Goal: Contribute content: Add original content to the website for others to see

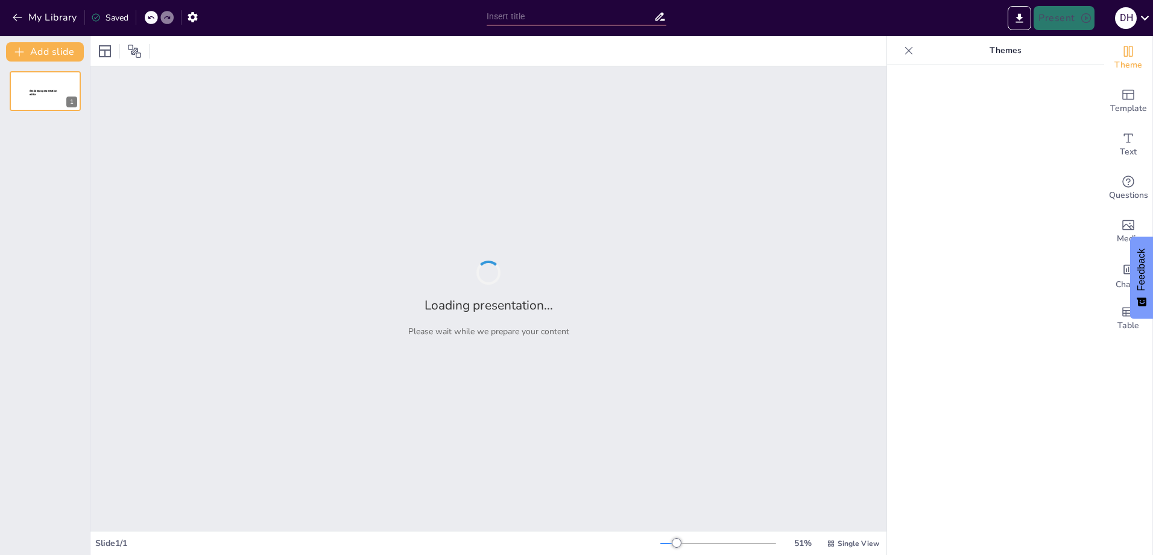
type input "New Sendsteps"
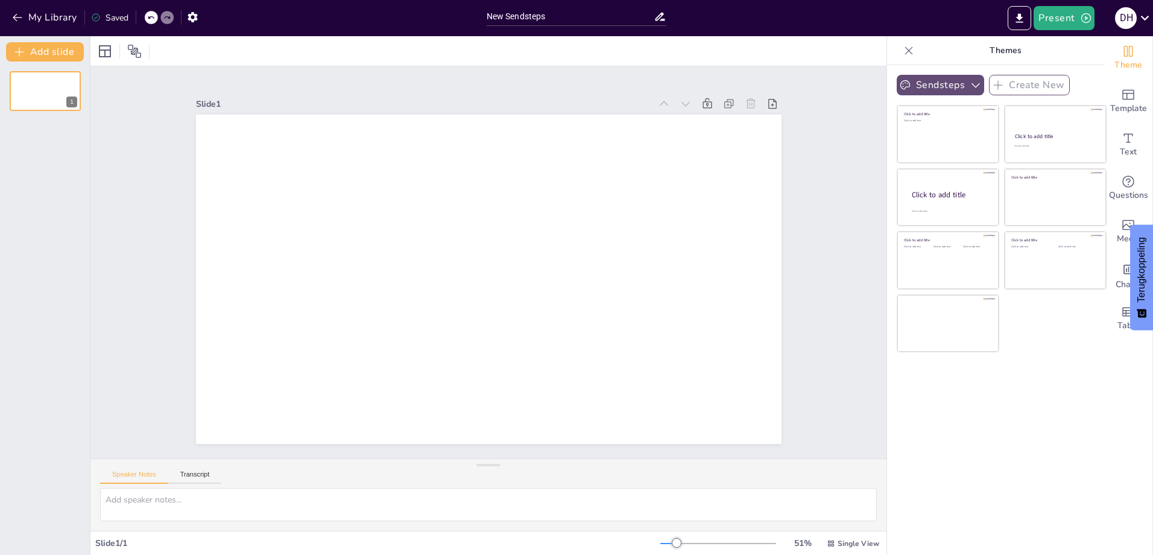
click at [971, 92] on button "Sendsteps" at bounding box center [940, 85] width 87 height 21
click at [1022, 410] on div "Sendsteps Create New Click to add title Click to add text Click to add title Cl…" at bounding box center [995, 310] width 217 height 490
click at [45, 10] on button "My Library" at bounding box center [45, 17] width 73 height 19
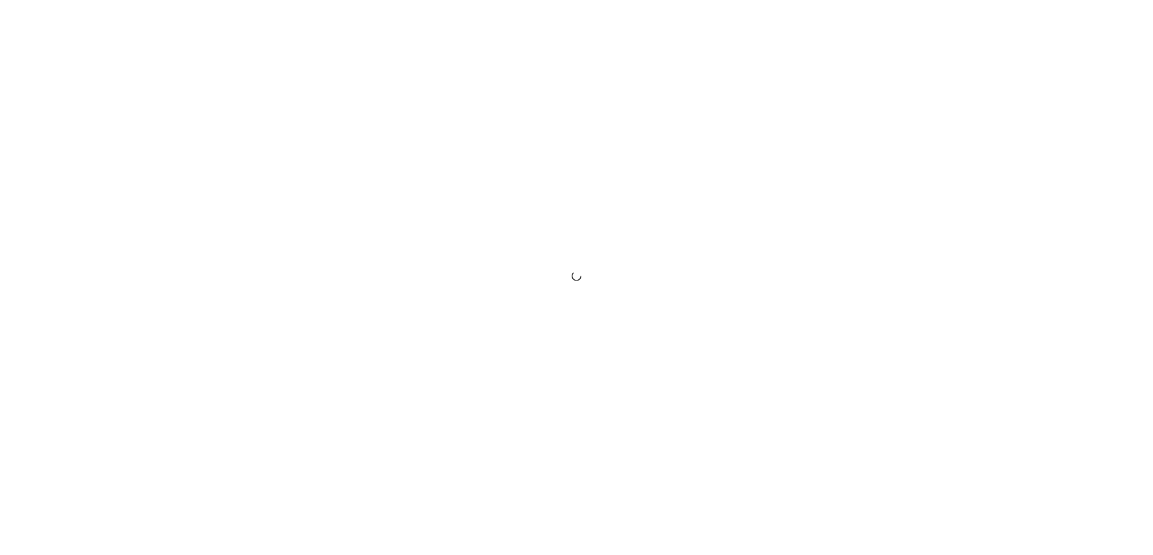
drag, startPoint x: 0, startPoint y: 0, endPoint x: 340, endPoint y: 292, distance: 448.1
click at [340, 292] on div at bounding box center [576, 277] width 1153 height 555
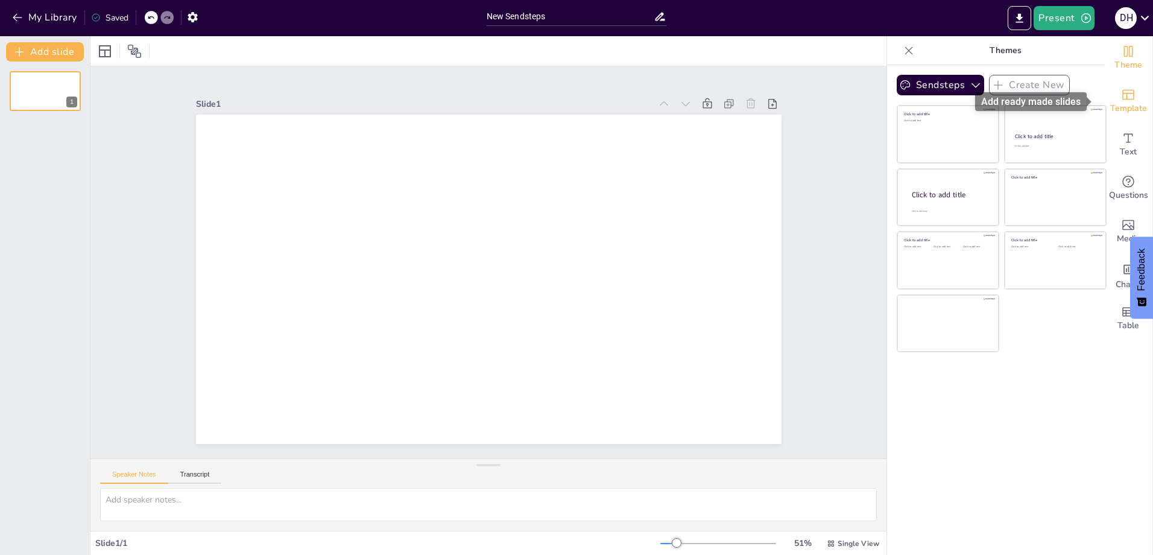
click at [1130, 101] on div "Template" at bounding box center [1128, 101] width 48 height 43
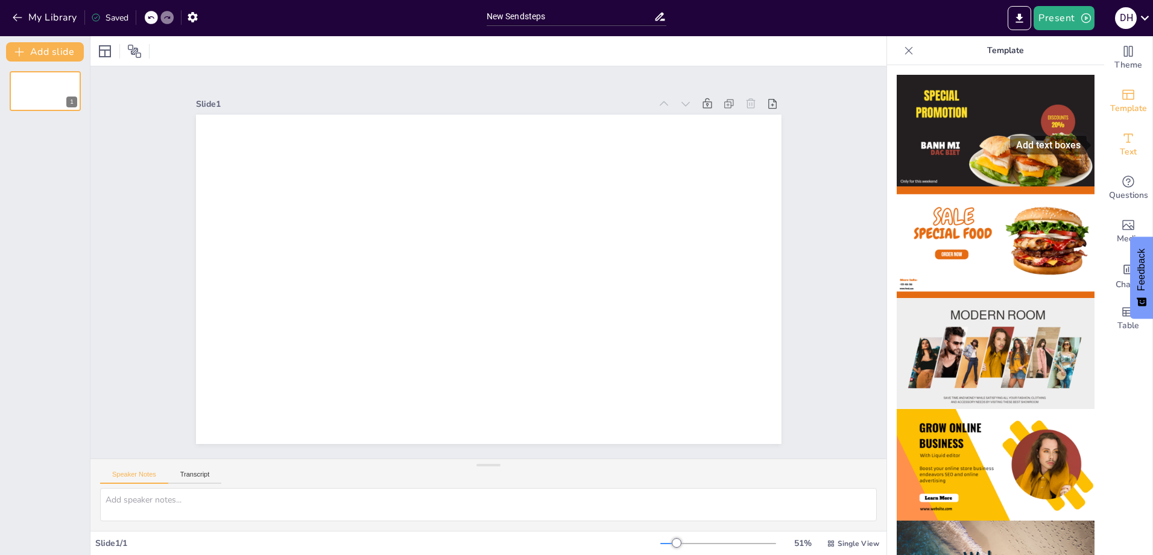
click at [1110, 143] on div "Text" at bounding box center [1128, 144] width 48 height 43
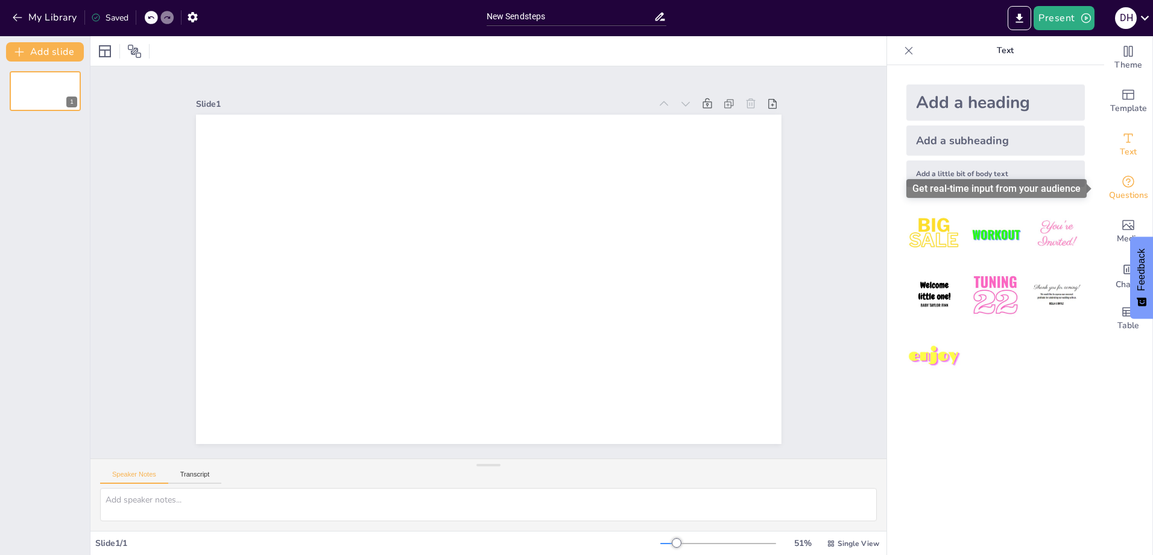
click at [1125, 195] on span "Questions" at bounding box center [1128, 195] width 39 height 13
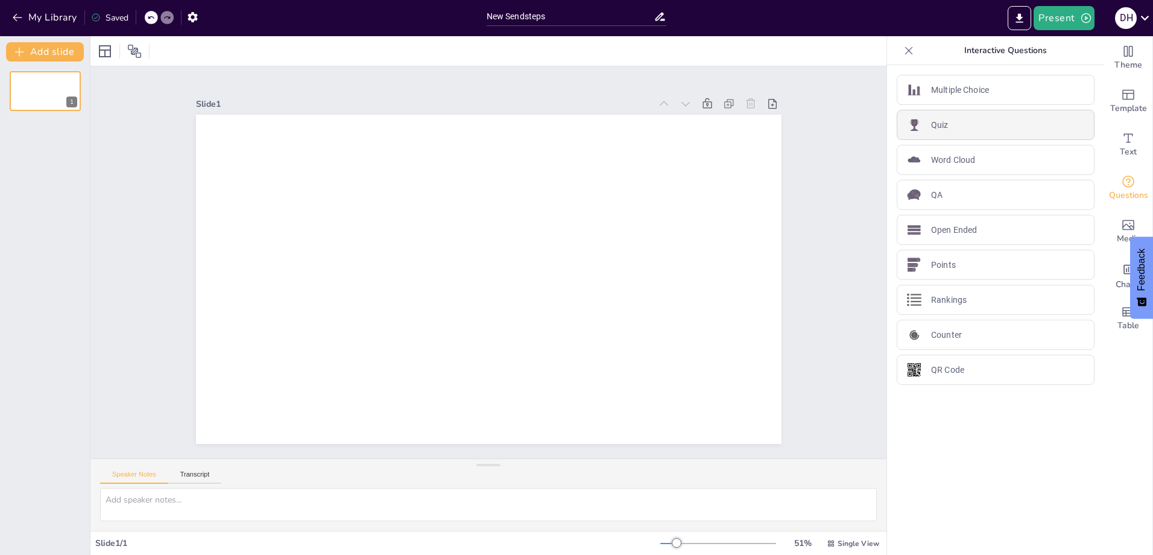
click at [976, 119] on div "Quiz" at bounding box center [996, 125] width 198 height 30
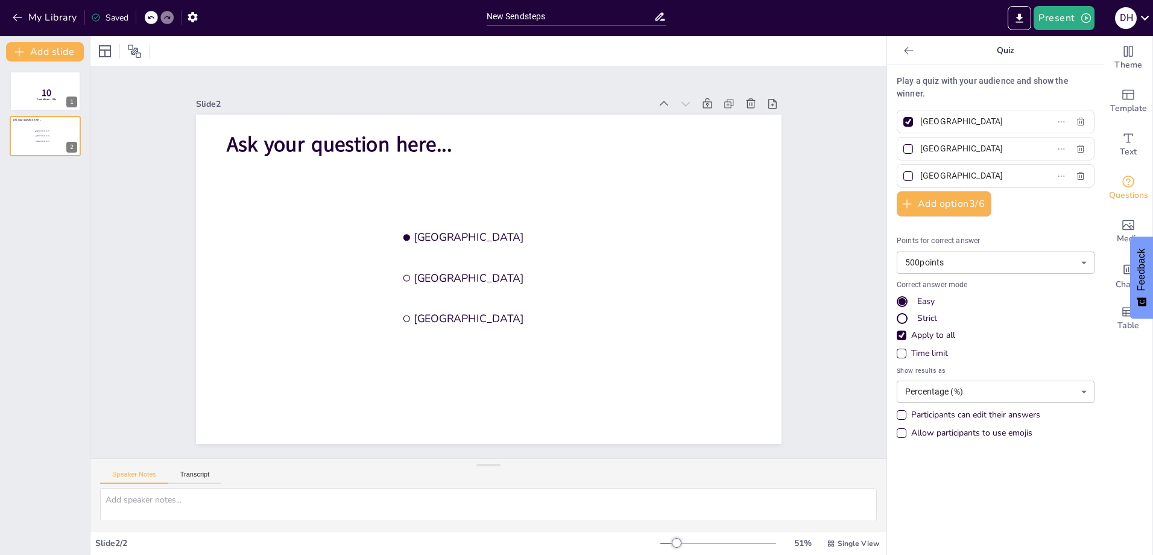
click at [970, 152] on input "Rotterdam" at bounding box center [976, 148] width 112 height 17
click at [956, 177] on input "The Hague" at bounding box center [976, 175] width 112 height 17
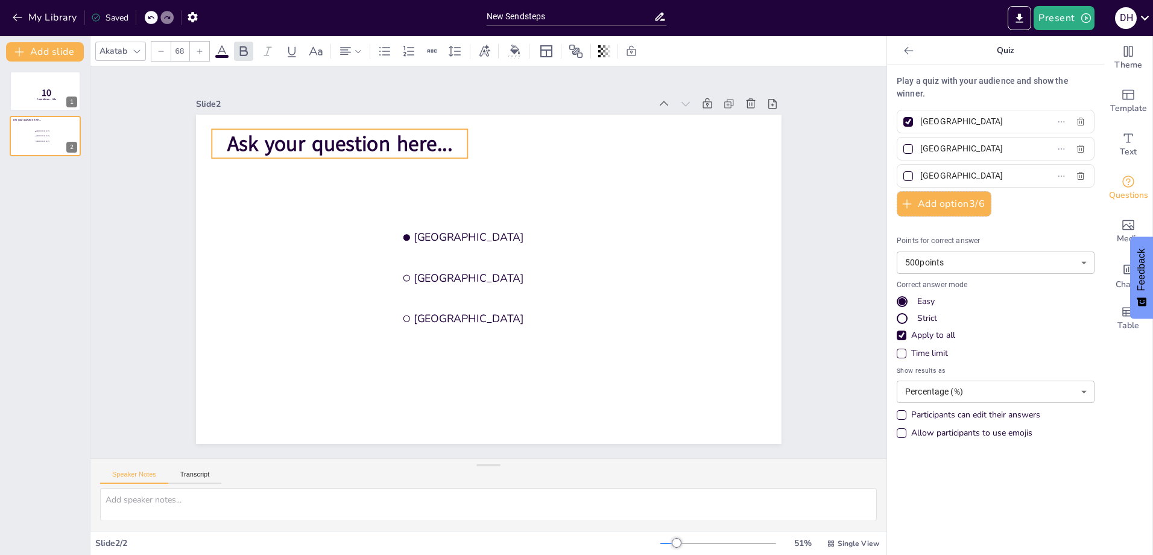
click at [444, 133] on p "Ask your question here..." at bounding box center [340, 143] width 256 height 29
click at [931, 85] on p "Play a quiz with your audience and show the winner." at bounding box center [996, 87] width 198 height 25
click at [950, 120] on input "Amsterdam" at bounding box center [976, 121] width 112 height 17
type input "Antwoord 1"
click at [964, 145] on input "Rotterdam" at bounding box center [976, 148] width 112 height 17
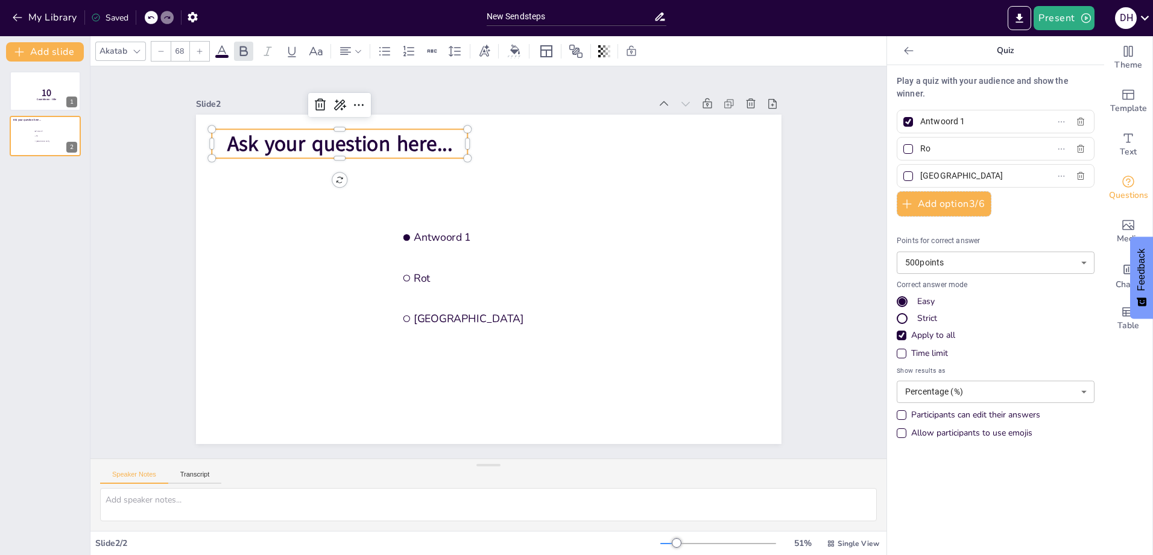
type input "R"
type input "Antwoord 2"
click at [964, 171] on input "The Hague" at bounding box center [976, 175] width 112 height 17
type input "T"
type input "Antwoord 3"
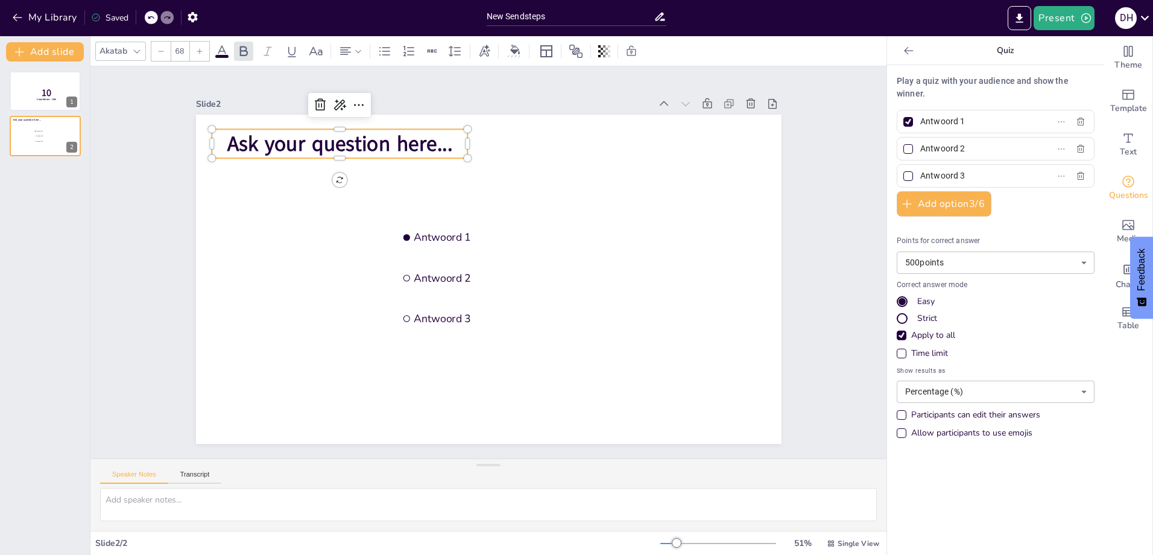
click at [1011, 264] on body "My Library Saved New Sendsteps Present D H Document fonts Akatab Popular fonts …" at bounding box center [576, 277] width 1153 height 555
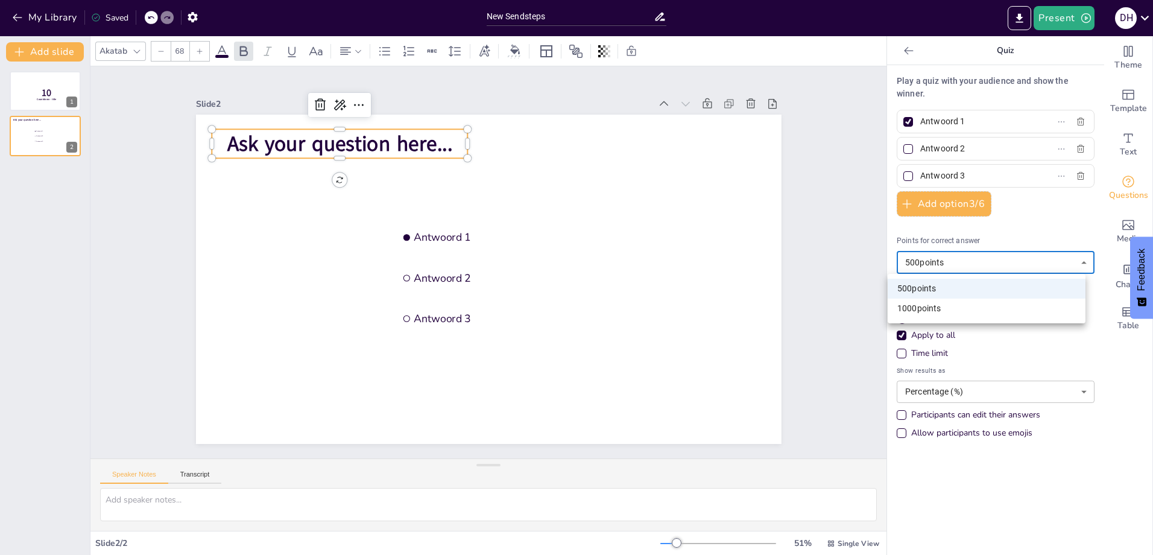
click at [993, 238] on div at bounding box center [576, 277] width 1153 height 555
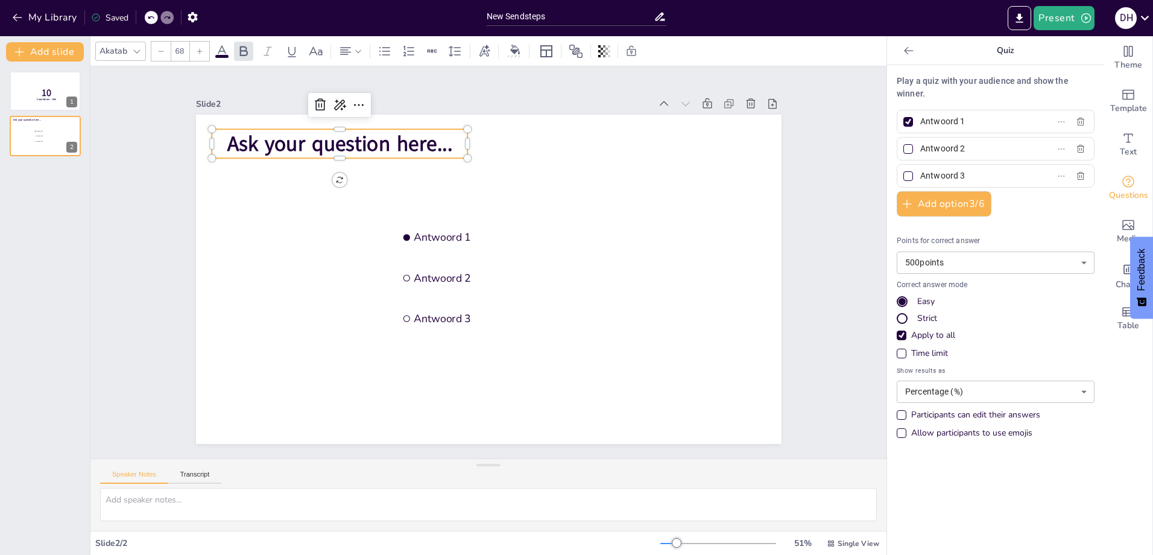
click at [906, 311] on div "Easy Strict Apply to all" at bounding box center [996, 318] width 198 height 46
click at [917, 318] on div "Strict" at bounding box center [927, 318] width 20 height 12
click at [937, 353] on div "Time limit" at bounding box center [929, 353] width 37 height 12
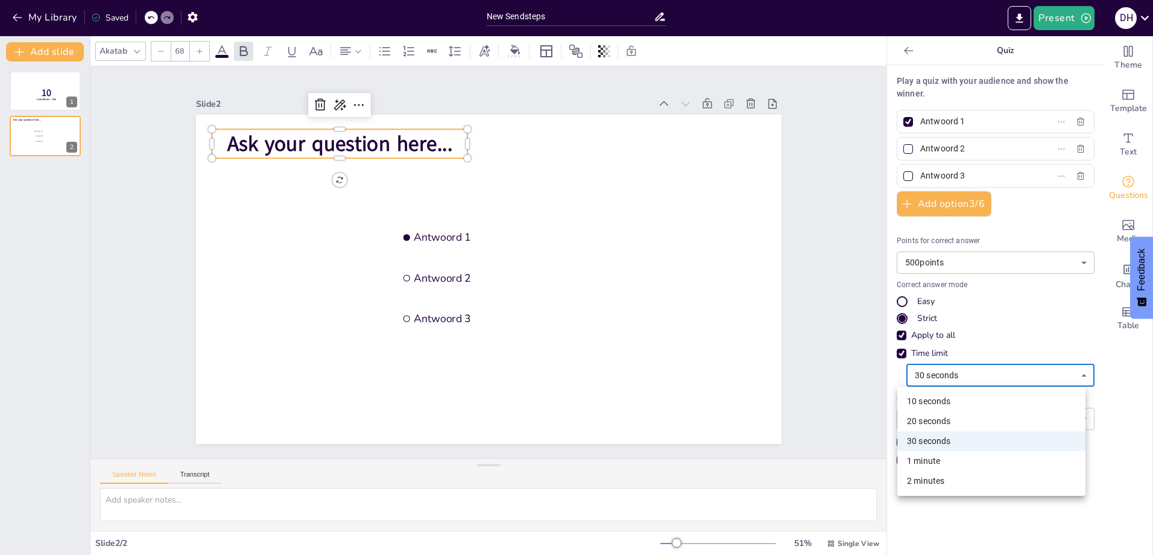
click at [942, 376] on body "My Library Saved New Sendsteps Present D H Document fonts Akatab Popular fonts …" at bounding box center [576, 277] width 1153 height 555
click at [946, 460] on li "1 minute" at bounding box center [991, 461] width 188 height 20
type input "60"
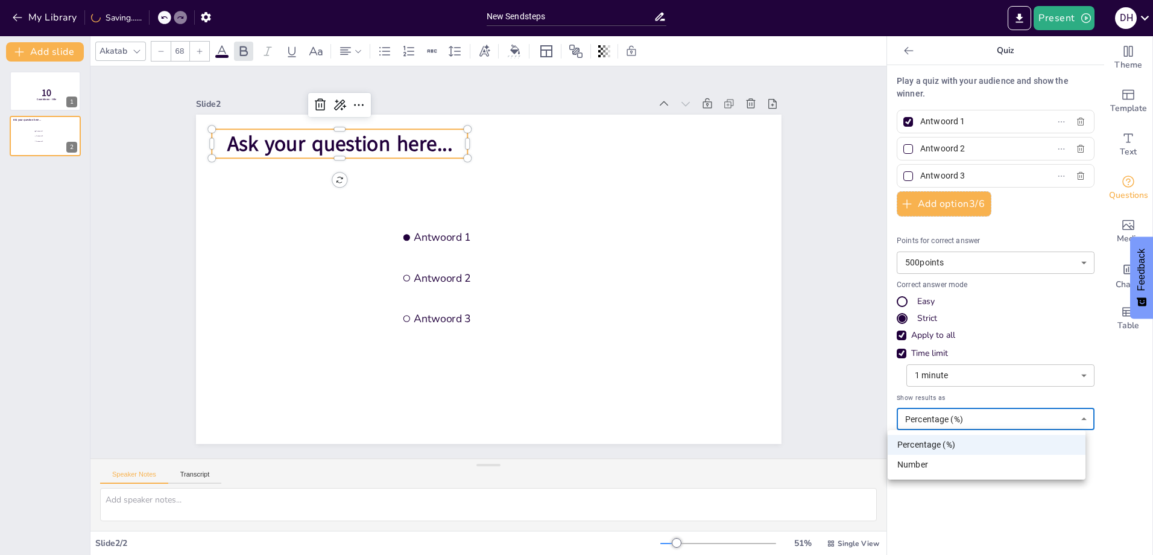
click at [932, 419] on body "My Library Saving...... New Sendsteps Present D H Document fonts Akatab Popular…" at bounding box center [576, 277] width 1153 height 555
click at [940, 466] on li "Number" at bounding box center [987, 465] width 198 height 20
type input "number"
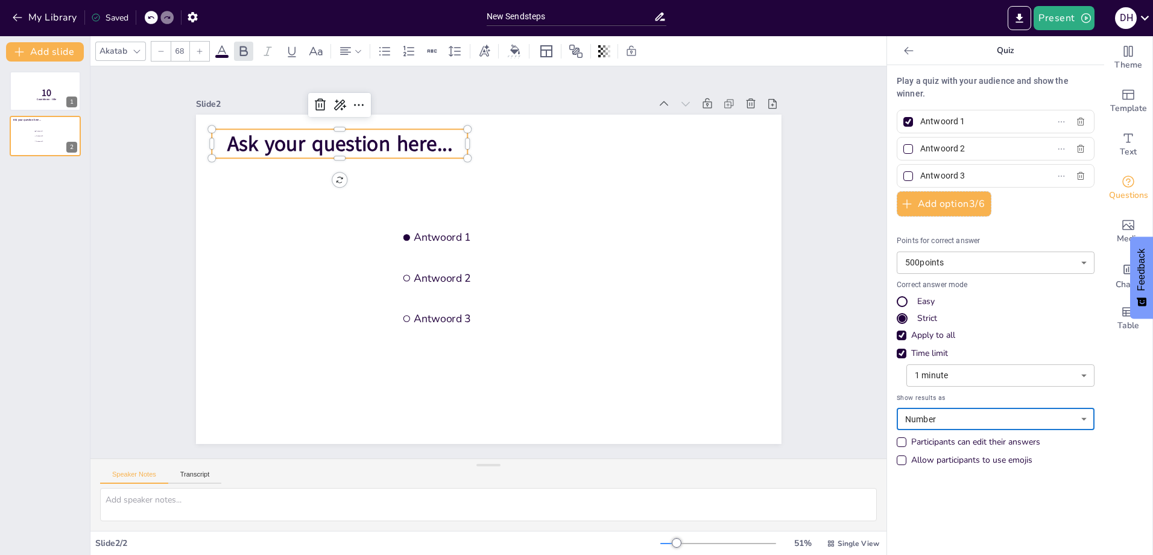
click at [936, 462] on div "Allow participants to use emojis" at bounding box center [971, 460] width 121 height 12
click at [927, 444] on div "Participants can edit their answers" at bounding box center [975, 442] width 129 height 12
click at [929, 444] on div "Participants can edit their answers" at bounding box center [975, 442] width 129 height 12
click at [50, 93] on span "10" at bounding box center [47, 92] width 10 height 13
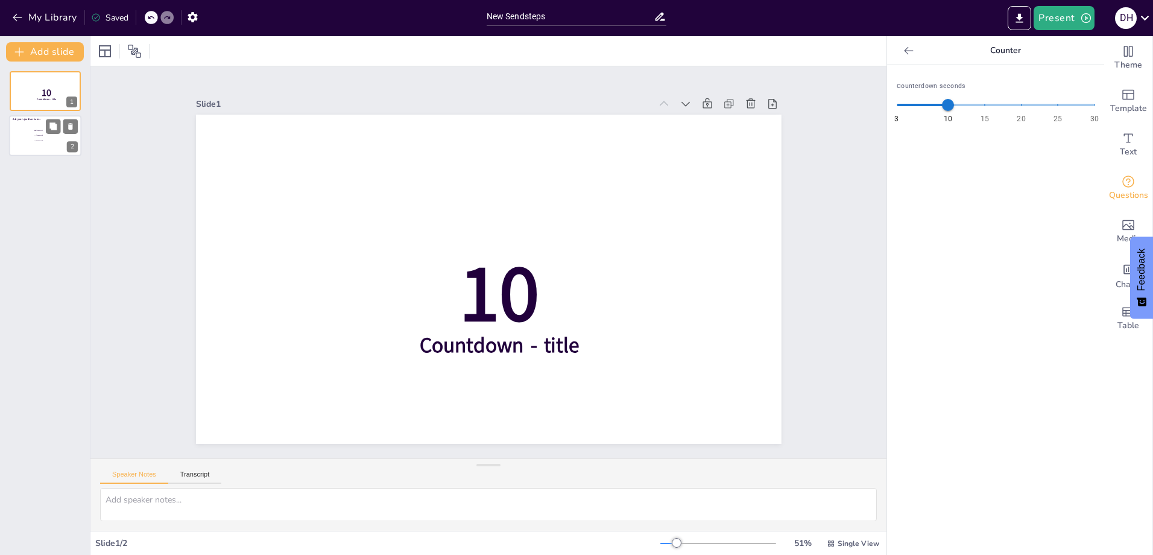
click at [30, 139] on div at bounding box center [45, 136] width 72 height 41
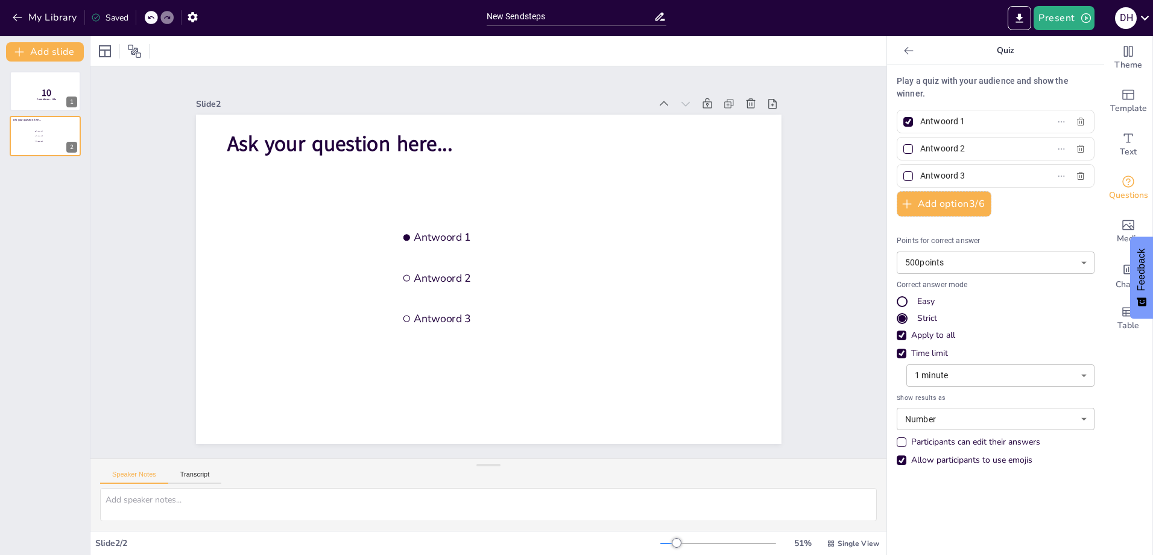
click at [888, 51] on div "Quiz" at bounding box center [995, 50] width 217 height 29
click at [904, 52] on icon at bounding box center [908, 50] width 9 height 8
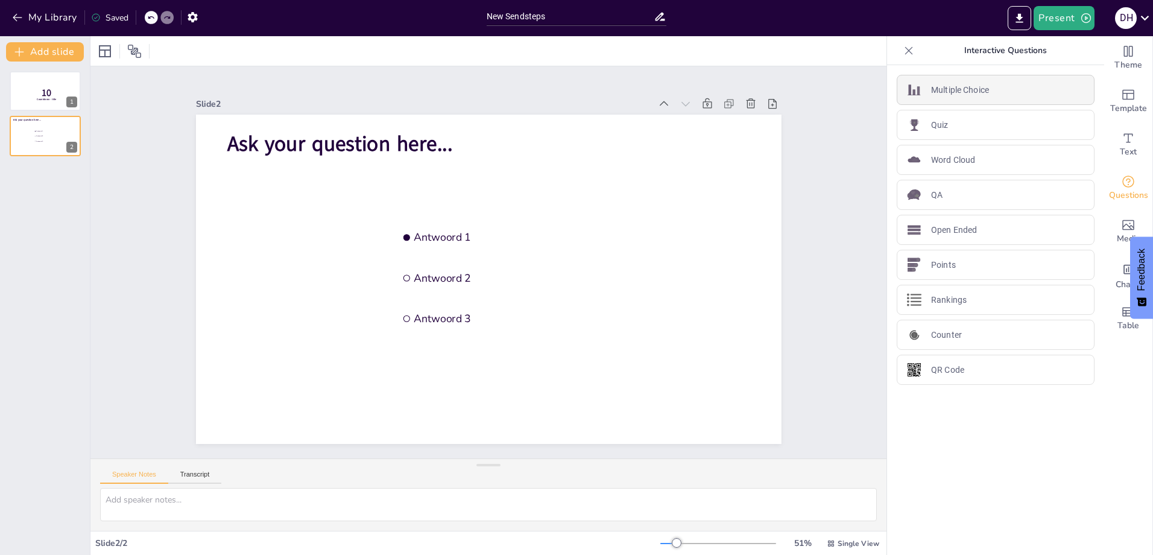
click at [953, 87] on p "Multiple Choice" at bounding box center [960, 90] width 58 height 13
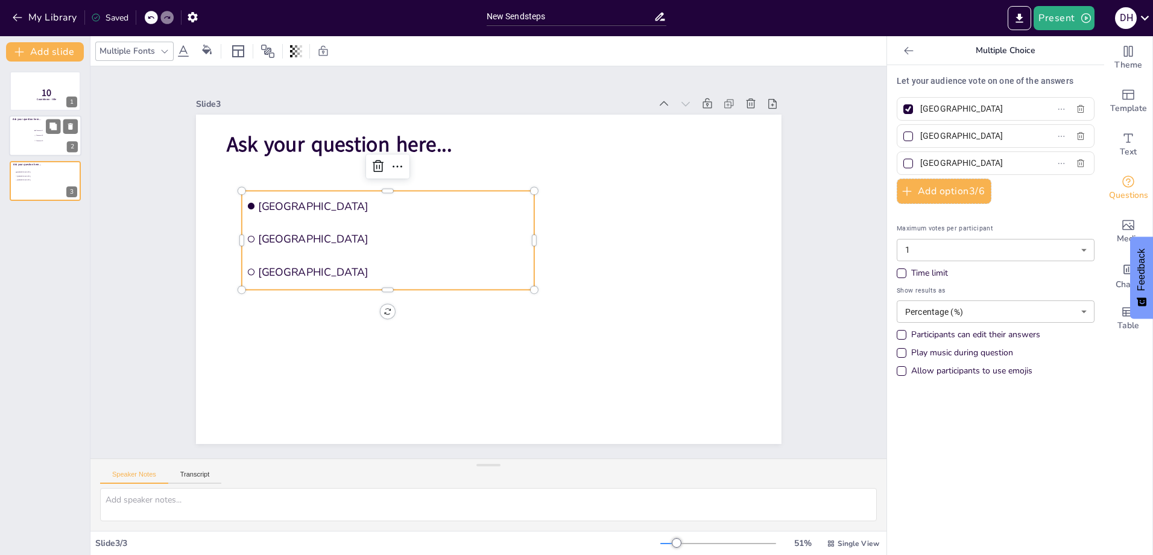
click at [36, 132] on li "Antwoord 1" at bounding box center [52, 130] width 36 height 5
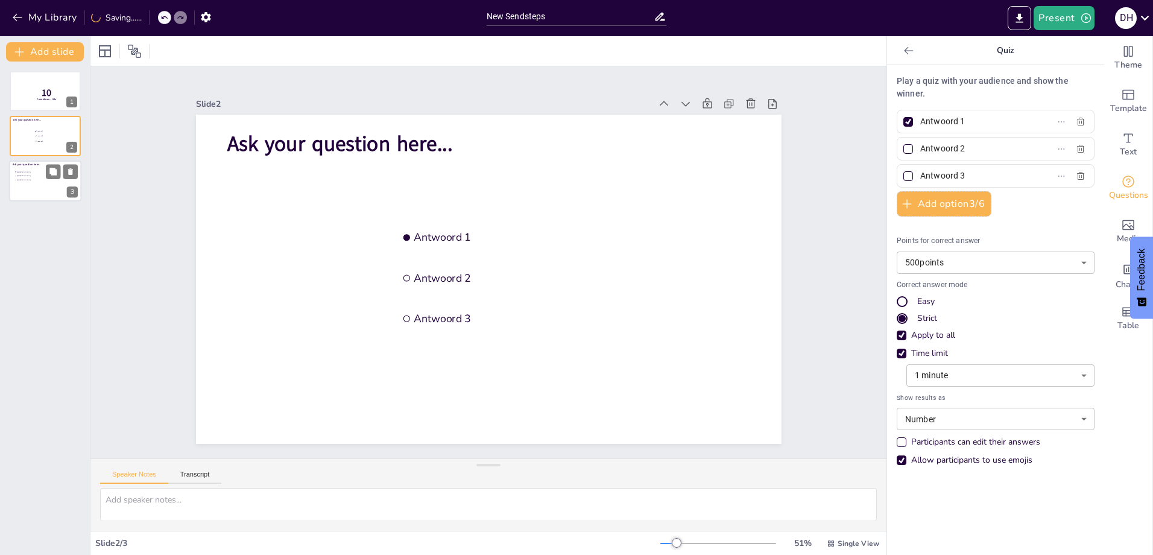
click at [34, 164] on span "Ask your question here..." at bounding box center [27, 164] width 28 height 4
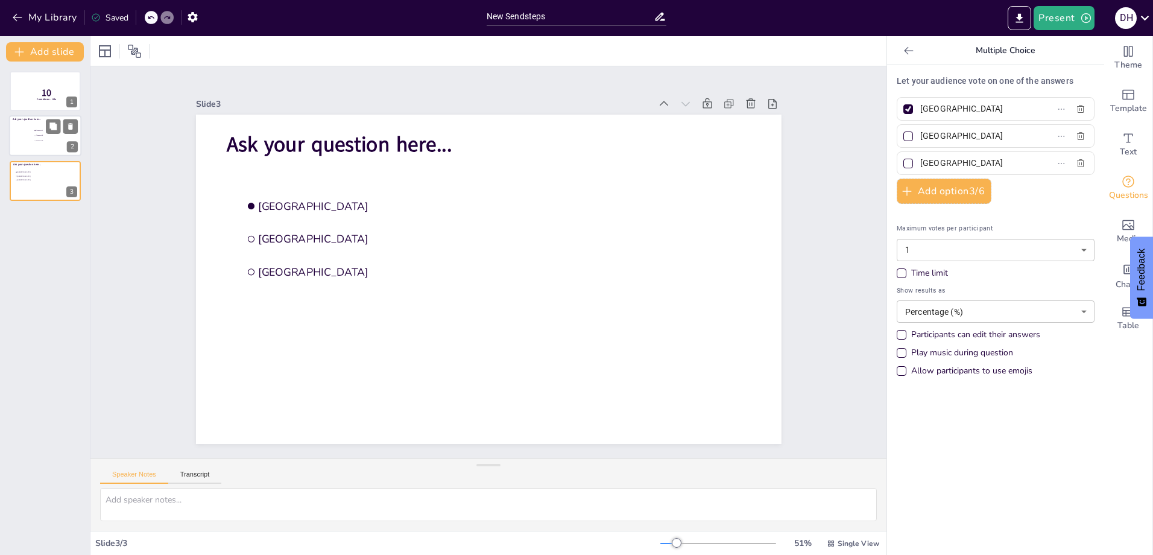
click at [44, 139] on li "Antwoord 3" at bounding box center [52, 141] width 36 height 5
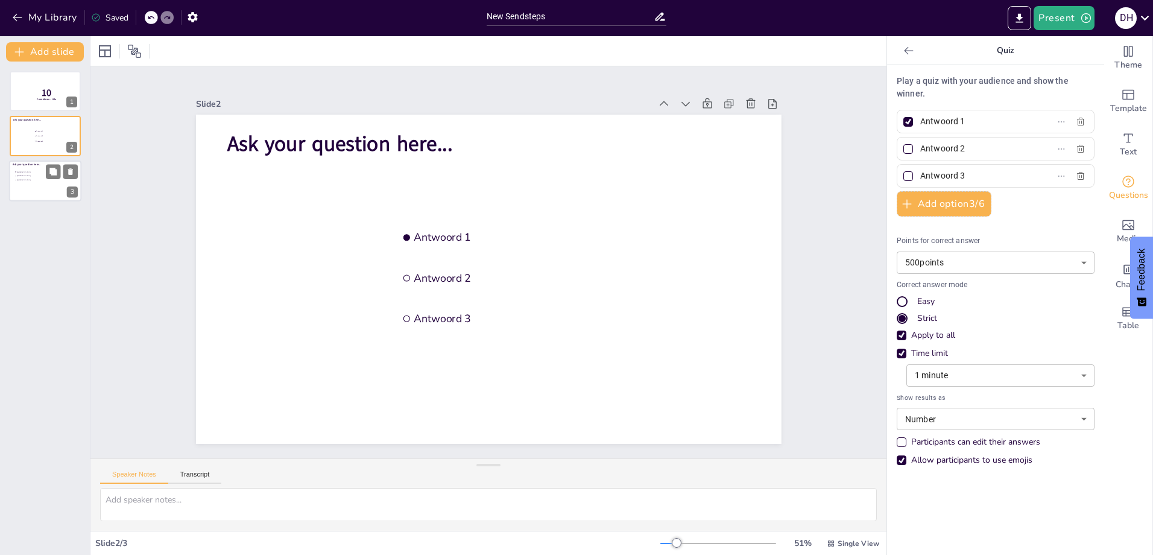
click at [45, 167] on div at bounding box center [45, 180] width 72 height 41
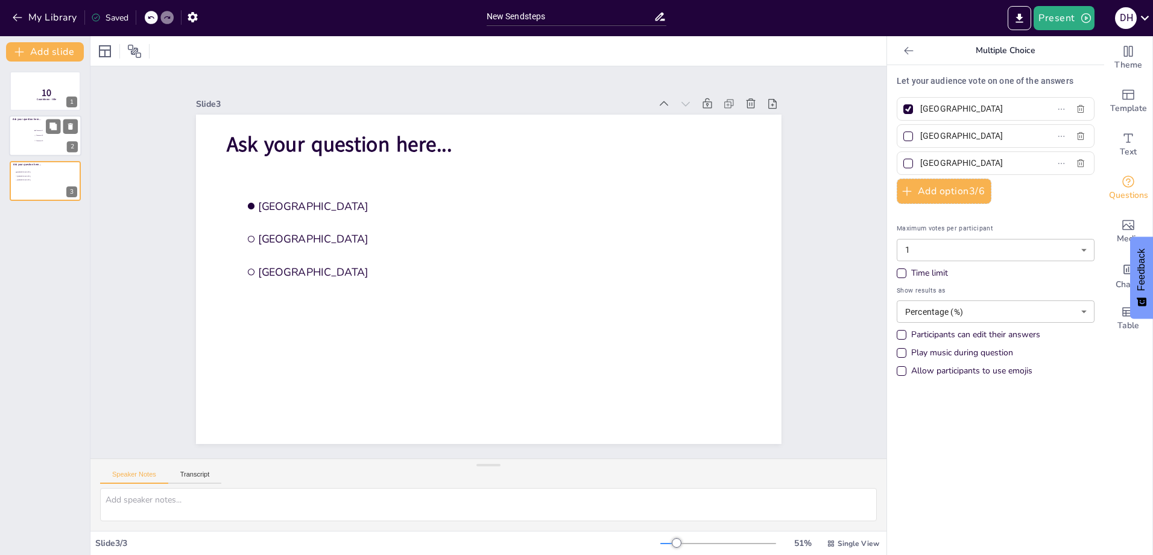
click at [35, 137] on li "Antwoord 2" at bounding box center [52, 135] width 36 height 5
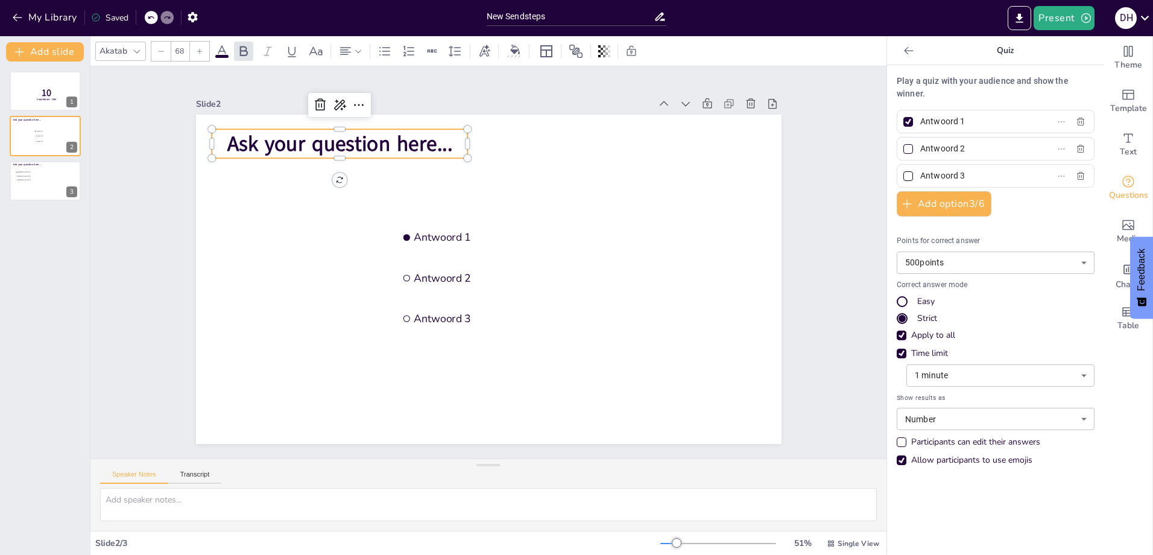
click at [309, 147] on span "Ask your question here..." at bounding box center [340, 144] width 226 height 28
click at [310, 144] on span "Ask your question here..." at bounding box center [340, 144] width 226 height 28
click at [35, 184] on div at bounding box center [45, 180] width 72 height 41
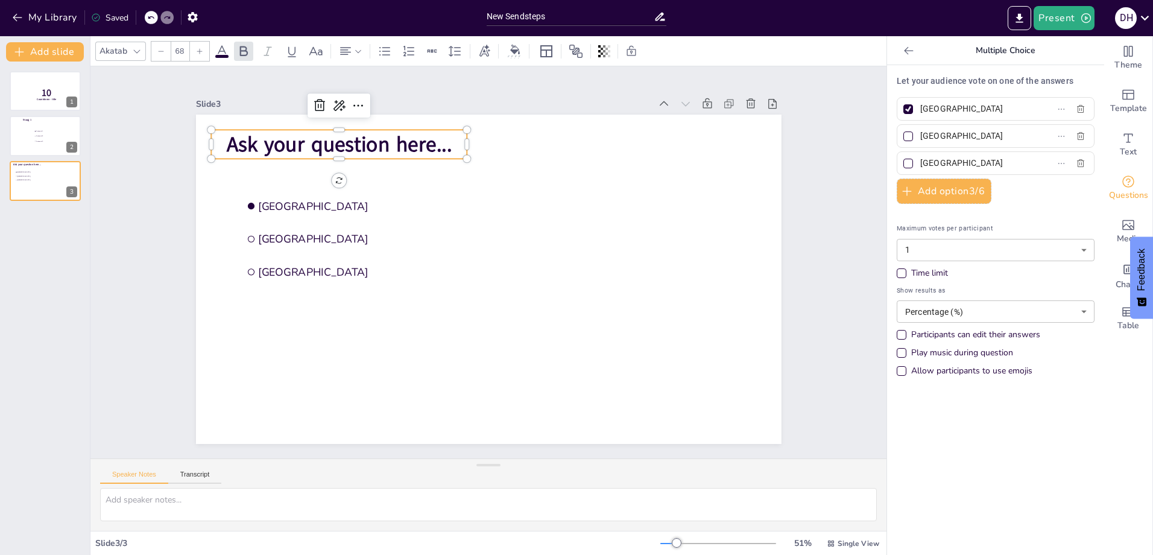
click at [358, 133] on span "Ask your question here..." at bounding box center [339, 144] width 226 height 28
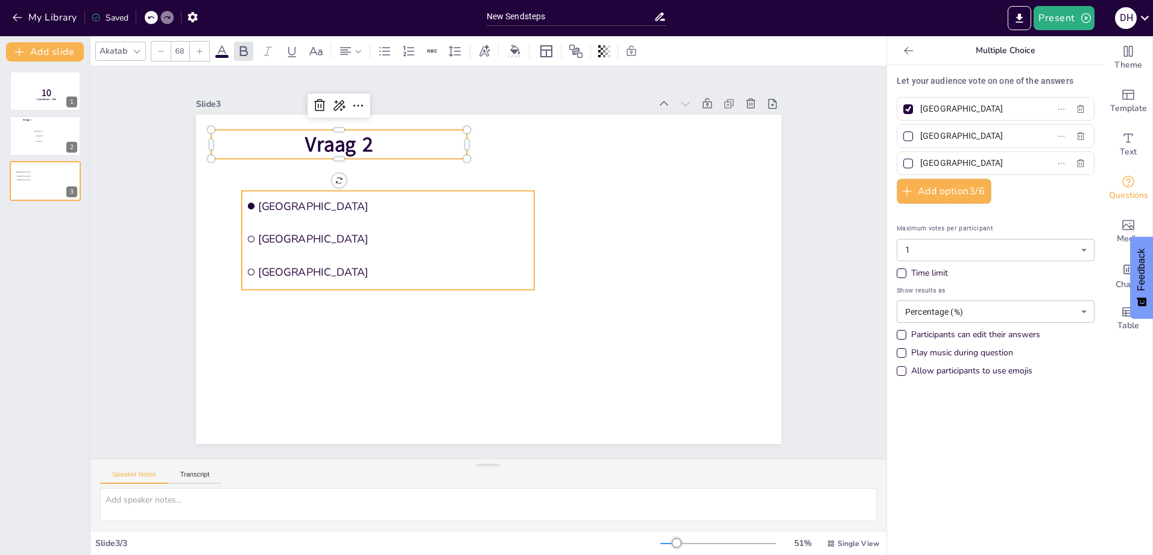
click at [330, 216] on li "Amsterdam" at bounding box center [388, 206] width 292 height 31
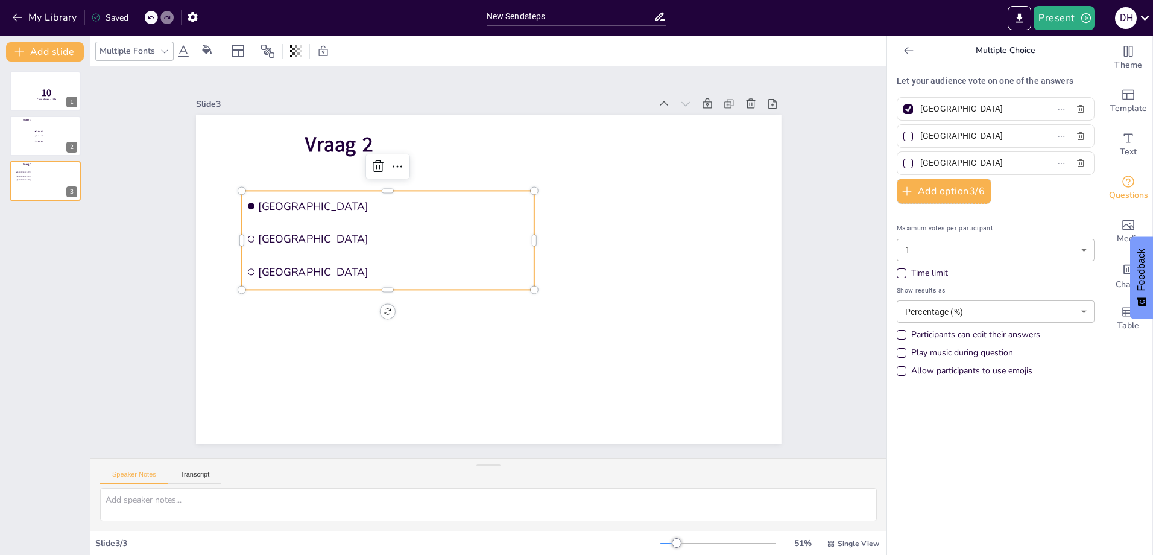
click at [961, 104] on input "Amsterdam" at bounding box center [976, 108] width 112 height 17
type input "Antwoord 1"
drag, startPoint x: 995, startPoint y: 130, endPoint x: 905, endPoint y: 139, distance: 90.4
click at [905, 139] on label "Rotterdam" at bounding box center [976, 135] width 151 height 17
click at [920, 139] on input "Rotterdam" at bounding box center [976, 135] width 112 height 17
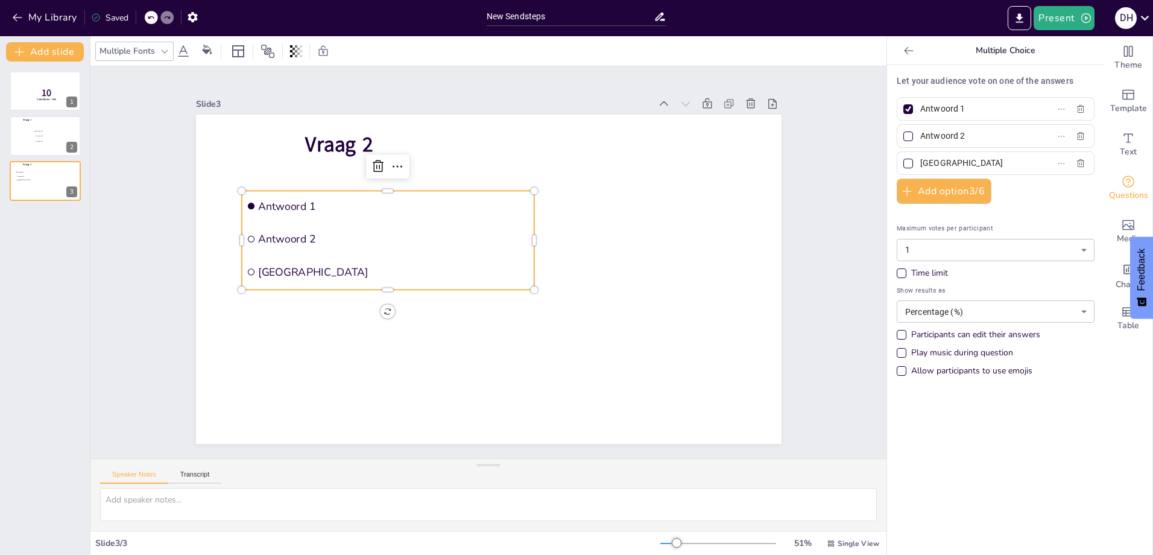
type input "Antwoord 2"
click at [988, 154] on input "The Hague" at bounding box center [976, 162] width 112 height 17
drag, startPoint x: 988, startPoint y: 154, endPoint x: 915, endPoint y: 162, distance: 72.8
click at [915, 162] on div "The Hague" at bounding box center [996, 163] width 198 height 24
click at [968, 166] on input "The Hague" at bounding box center [976, 162] width 112 height 17
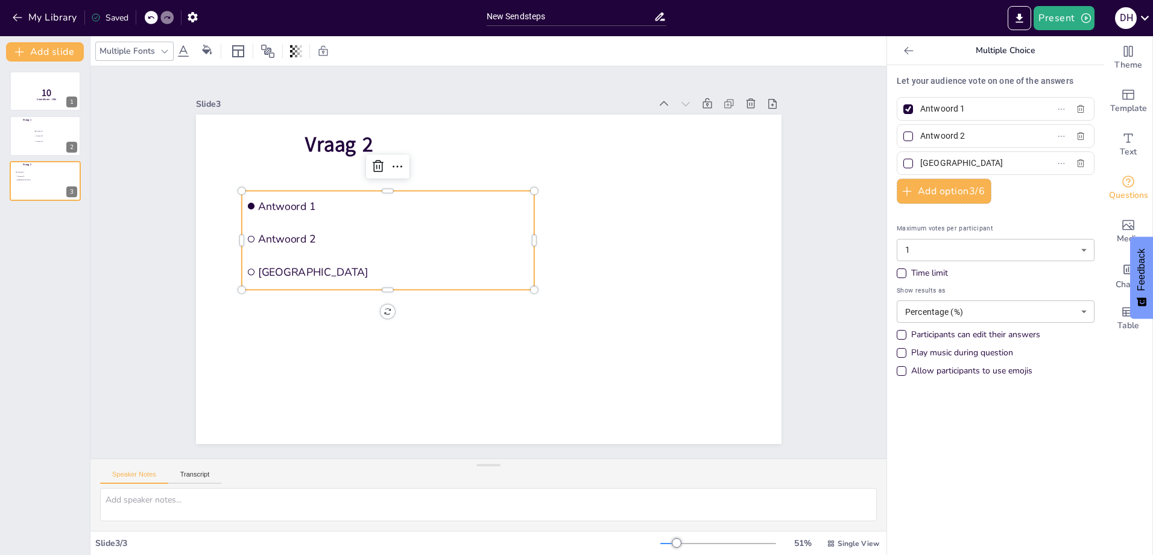
drag, startPoint x: 968, startPoint y: 166, endPoint x: 920, endPoint y: 169, distance: 48.3
click at [920, 169] on input "The Hague" at bounding box center [976, 162] width 112 height 17
type input "Antwoord 3"
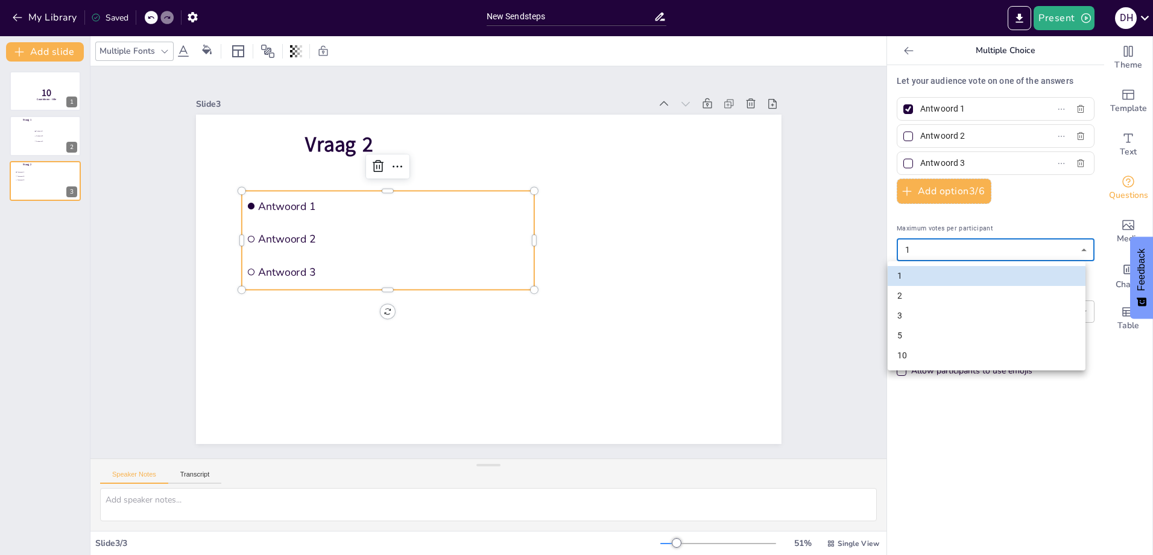
click at [961, 246] on body "My Library Saved New Sendsteps Present D H Document fonts Akatab Popular fonts …" at bounding box center [576, 277] width 1153 height 555
click at [959, 256] on div at bounding box center [576, 277] width 1153 height 555
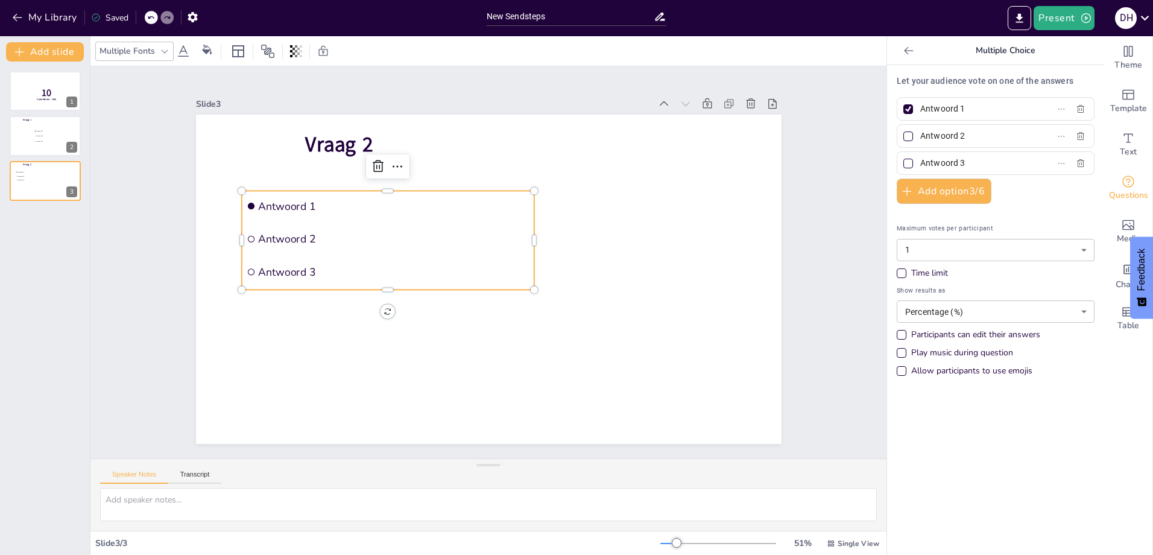
click at [947, 278] on div "Time limit" at bounding box center [996, 273] width 198 height 12
click at [945, 288] on body "My Library Saved New Sendsteps Present D H Document fonts Akatab Popular fonts …" at bounding box center [576, 277] width 1153 height 555
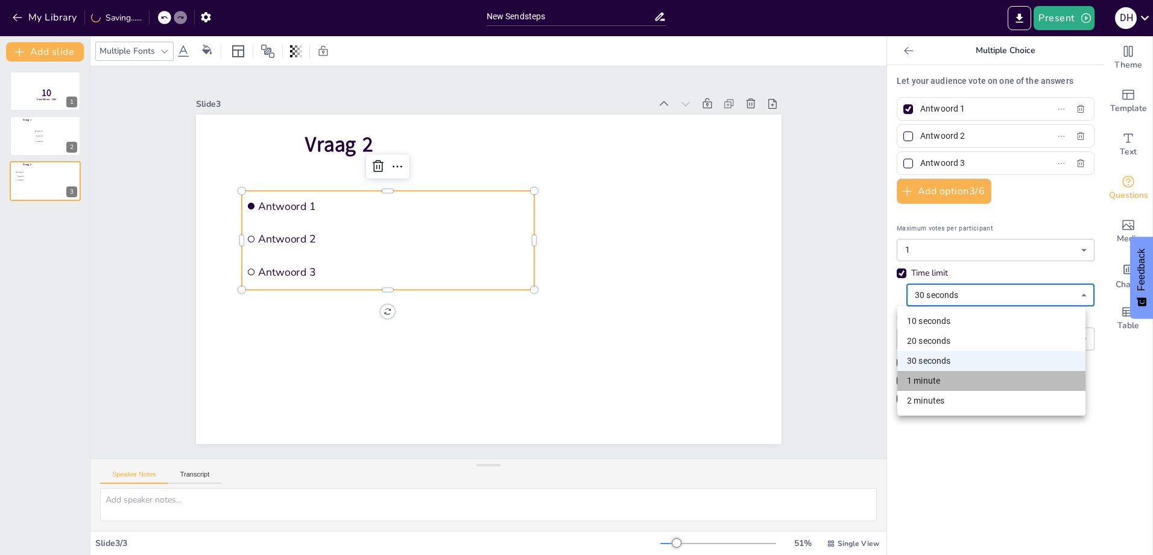
click at [938, 378] on li "1 minute" at bounding box center [991, 381] width 188 height 20
type input "60"
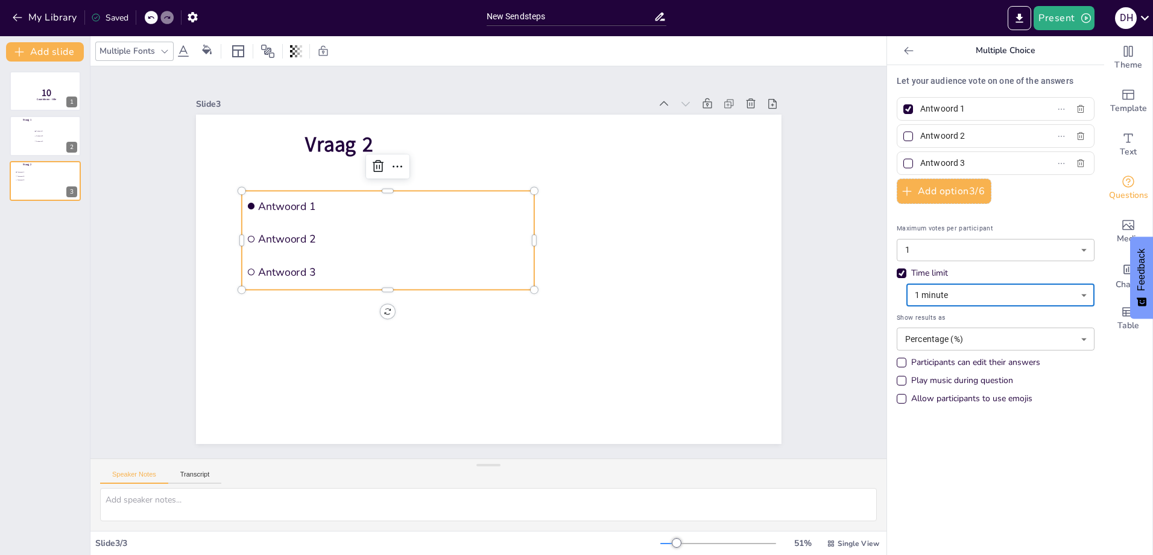
click at [953, 337] on body "My Library Saved New Sendsteps Present D H Document fonts Akatab Popular fonts …" at bounding box center [576, 277] width 1153 height 555
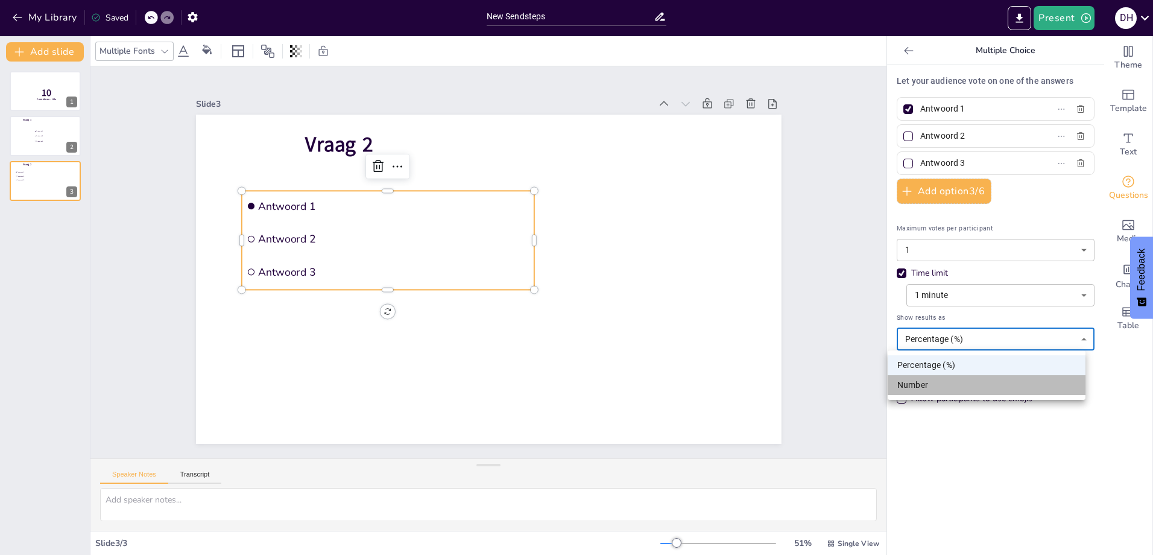
click at [938, 376] on li "Number" at bounding box center [987, 385] width 198 height 20
type input "number"
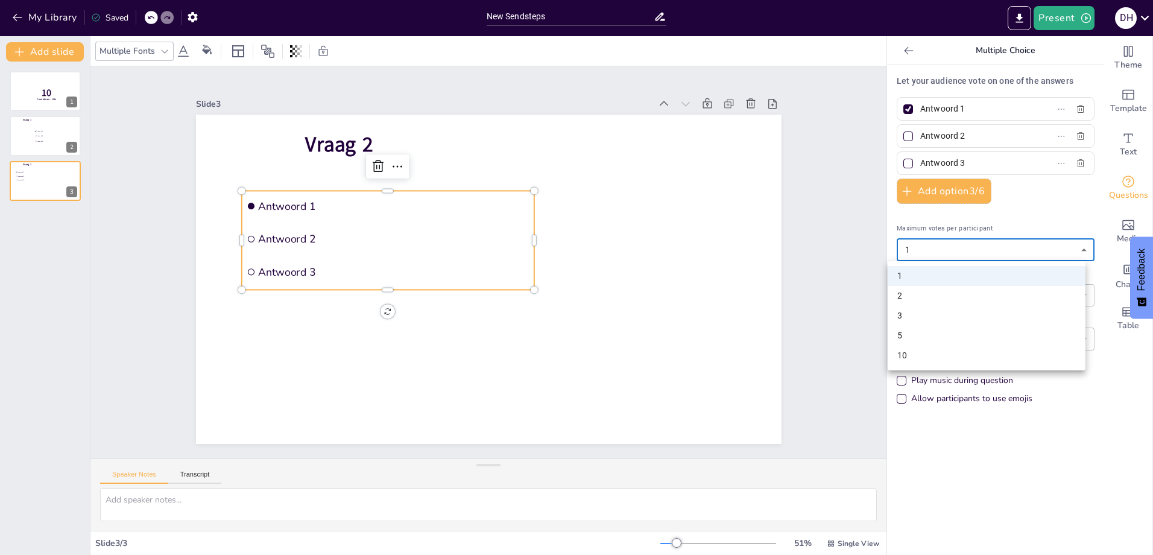
click at [943, 254] on body "My Library Saved New Sendsteps Present D H Document fonts Akatab Popular fonts …" at bounding box center [576, 277] width 1153 height 555
click at [926, 466] on div at bounding box center [576, 277] width 1153 height 555
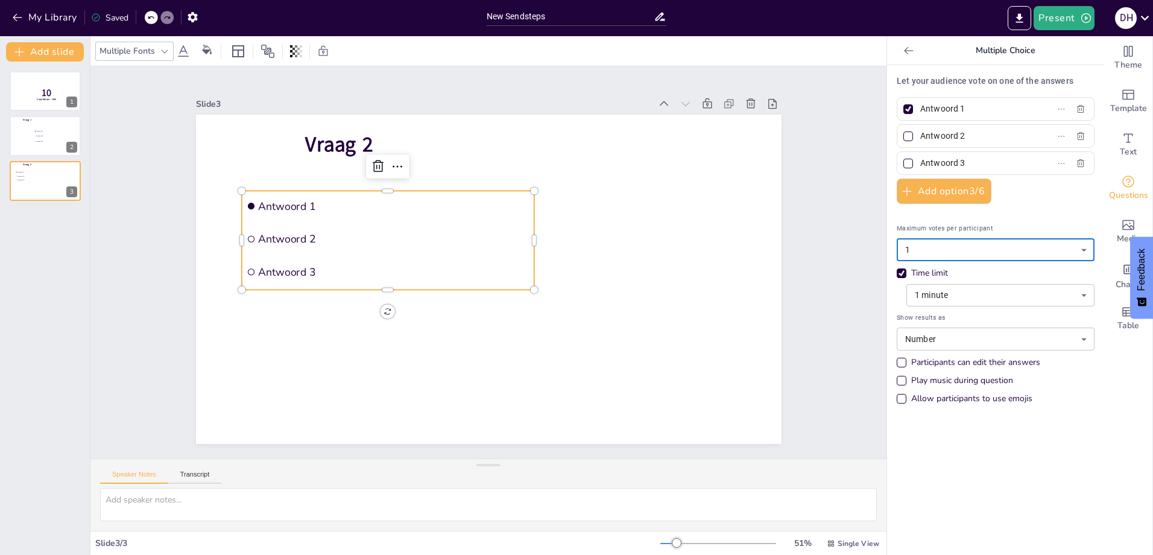
click at [932, 397] on div "Allow participants to use emojis" at bounding box center [971, 399] width 121 height 12
click at [903, 49] on icon at bounding box center [909, 51] width 12 height 12
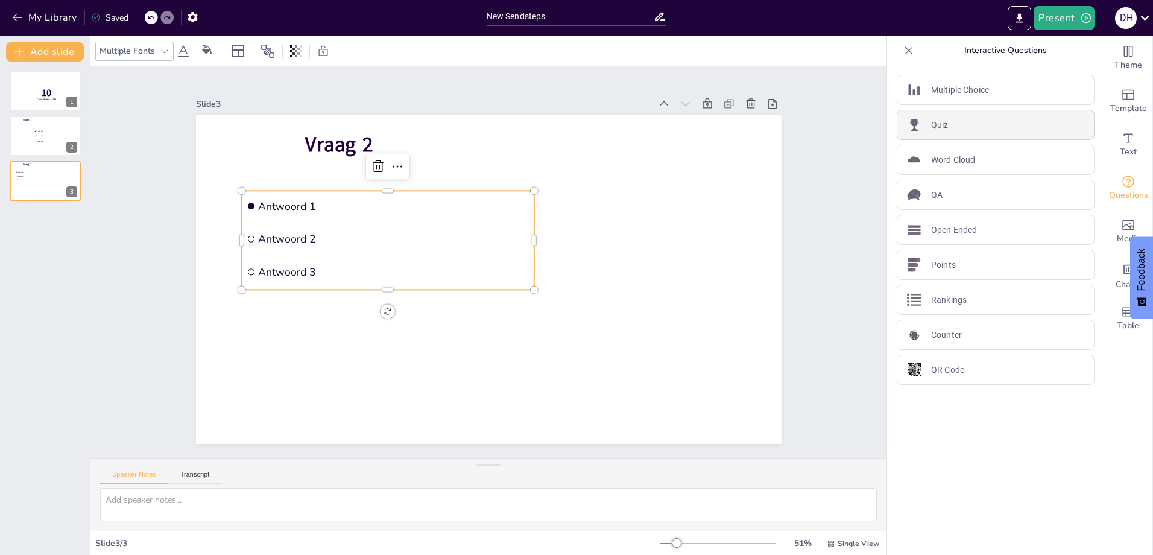
click at [981, 128] on div "Quiz" at bounding box center [996, 125] width 198 height 30
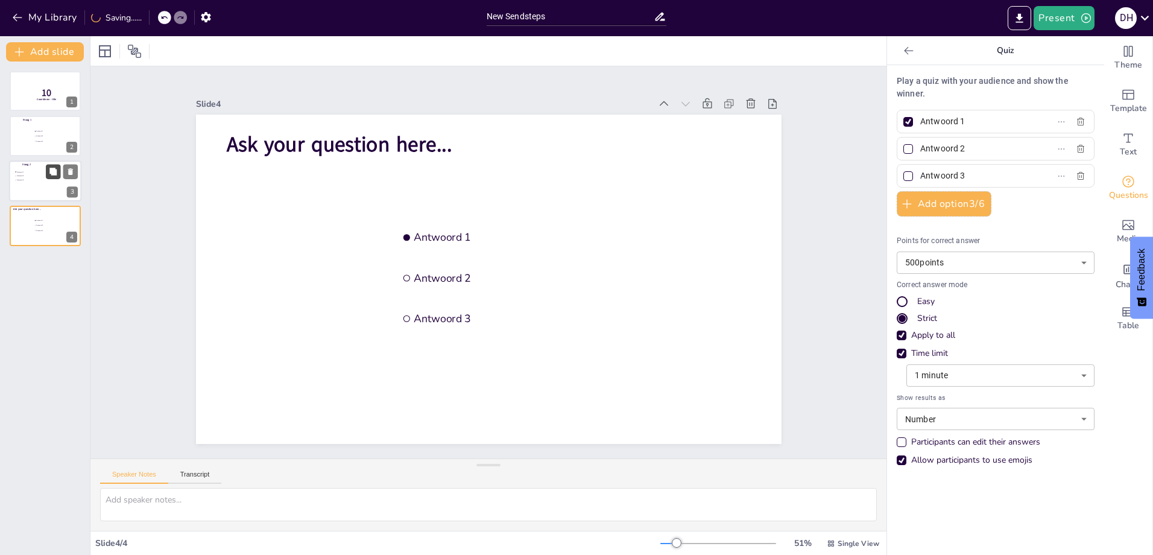
click at [57, 175] on icon at bounding box center [53, 171] width 8 height 8
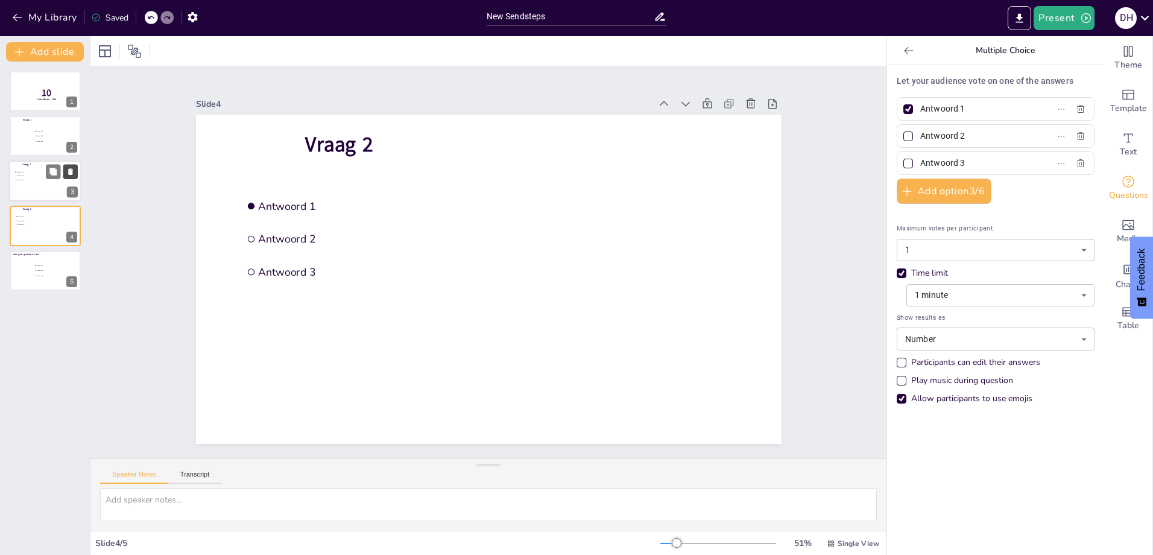
click at [67, 175] on icon at bounding box center [70, 171] width 8 height 8
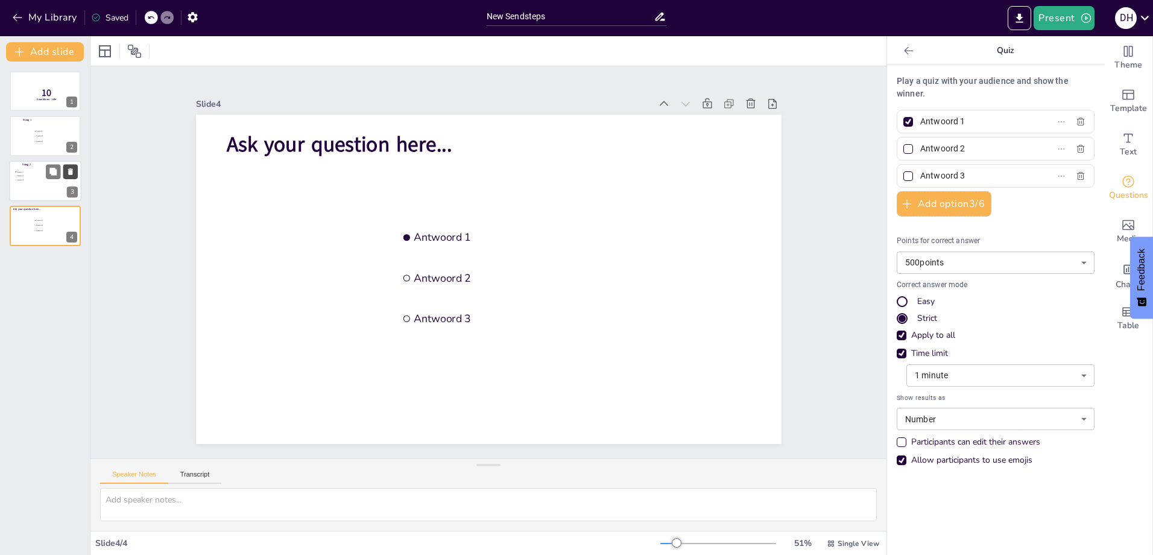
click at [68, 174] on icon at bounding box center [70, 171] width 8 height 8
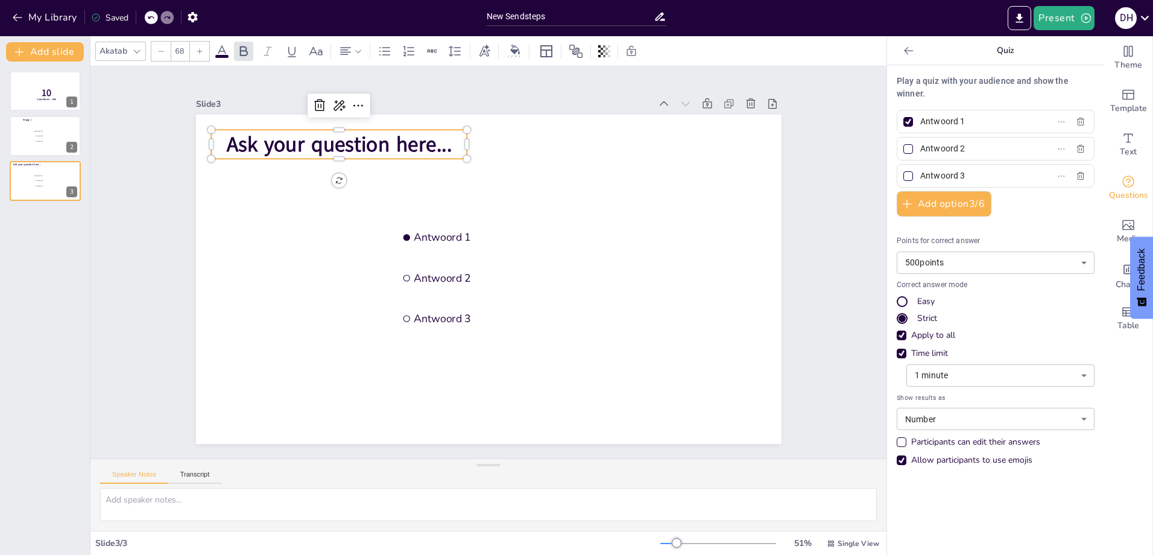
click at [327, 142] on span "Ask your question here..." at bounding box center [339, 144] width 226 height 28
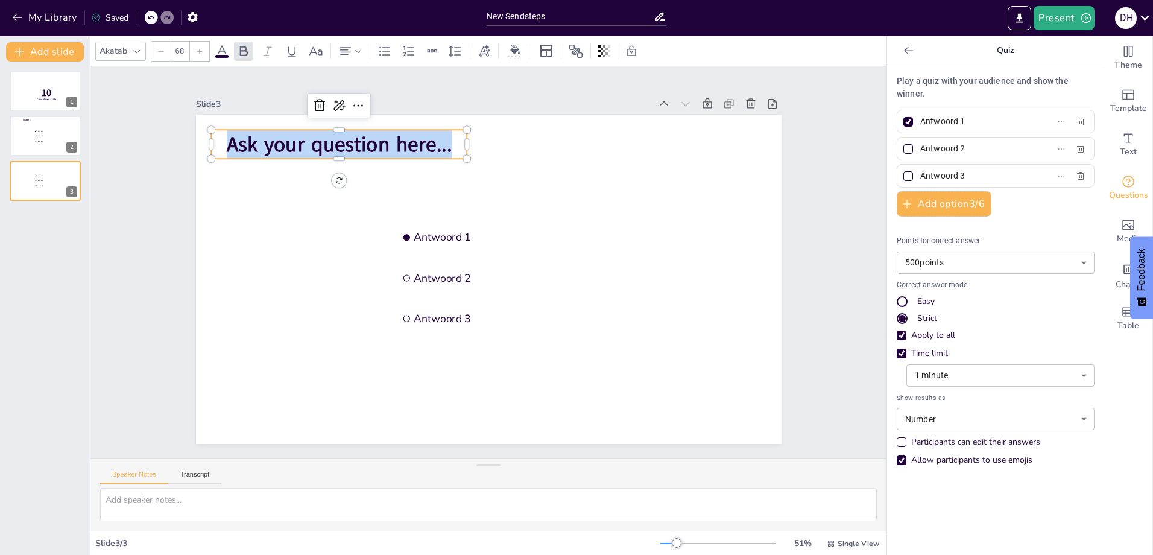
drag, startPoint x: 449, startPoint y: 141, endPoint x: 204, endPoint y: 143, distance: 244.2
click at [211, 143] on p "Ask your question here..." at bounding box center [339, 144] width 256 height 29
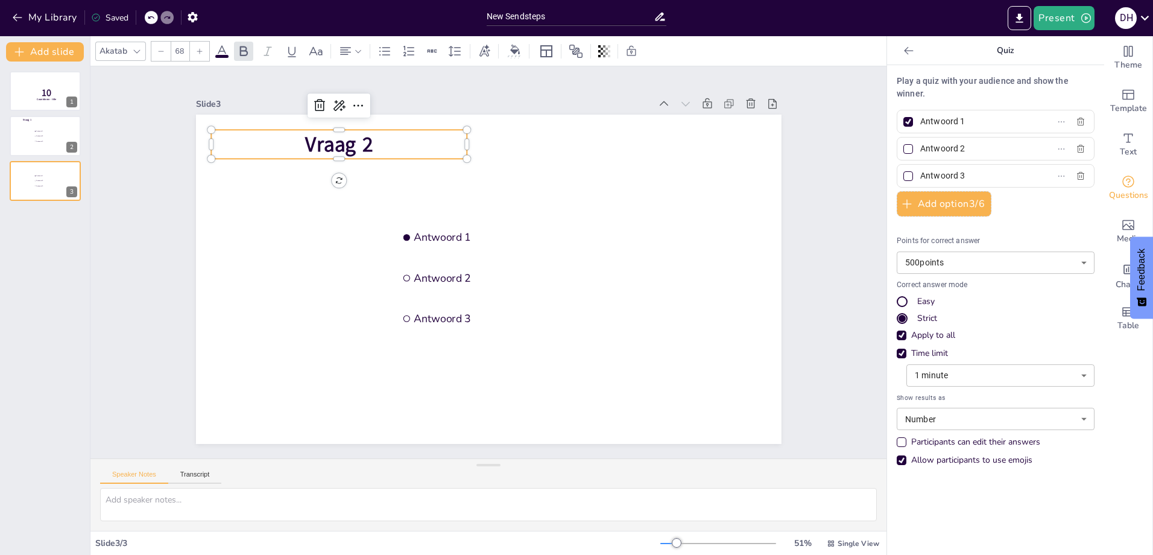
click at [1082, 220] on div "Play a quiz with your audience and show the winner. Antwoord 1 Antwoord 2 Antwo…" at bounding box center [996, 273] width 198 height 397
click at [10, 347] on div "10 Countdown - title 1 Vraag 1 Antwoord 1 Antwoord 2 Antwoord 3 2 Antwoord 1 An…" at bounding box center [45, 308] width 90 height 493
click at [137, 322] on div "Slide 1 10 Countdown - title Slide 2 Vraag 1 Antwoord 1 Antwoord 2 Antwoord 3 S…" at bounding box center [488, 262] width 796 height 392
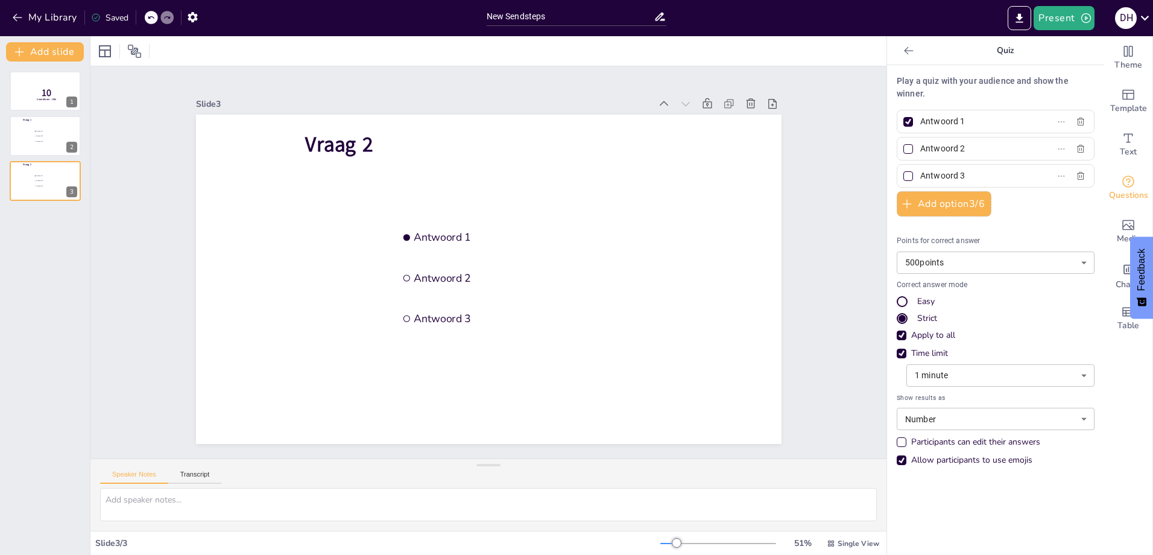
click at [903, 46] on icon at bounding box center [909, 51] width 12 height 12
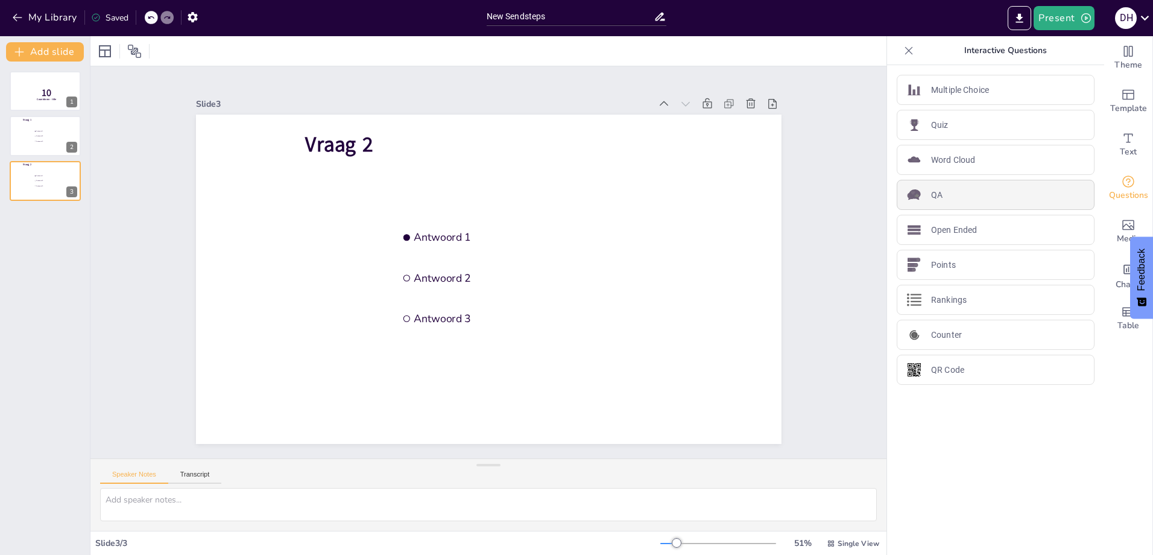
click at [950, 201] on div "QA" at bounding box center [996, 195] width 198 height 30
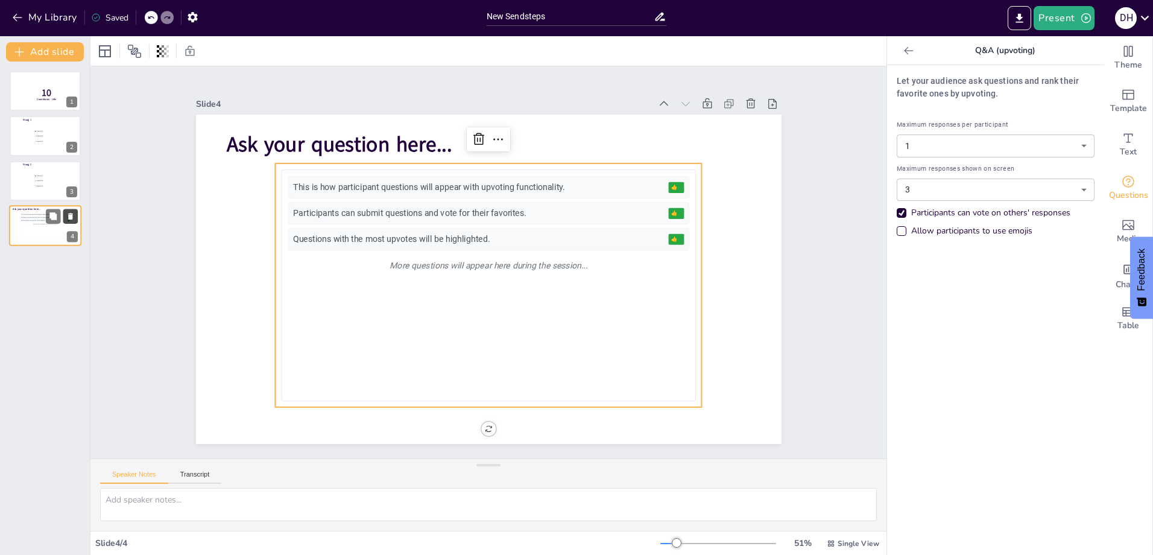
click at [72, 213] on icon at bounding box center [70, 216] width 5 height 7
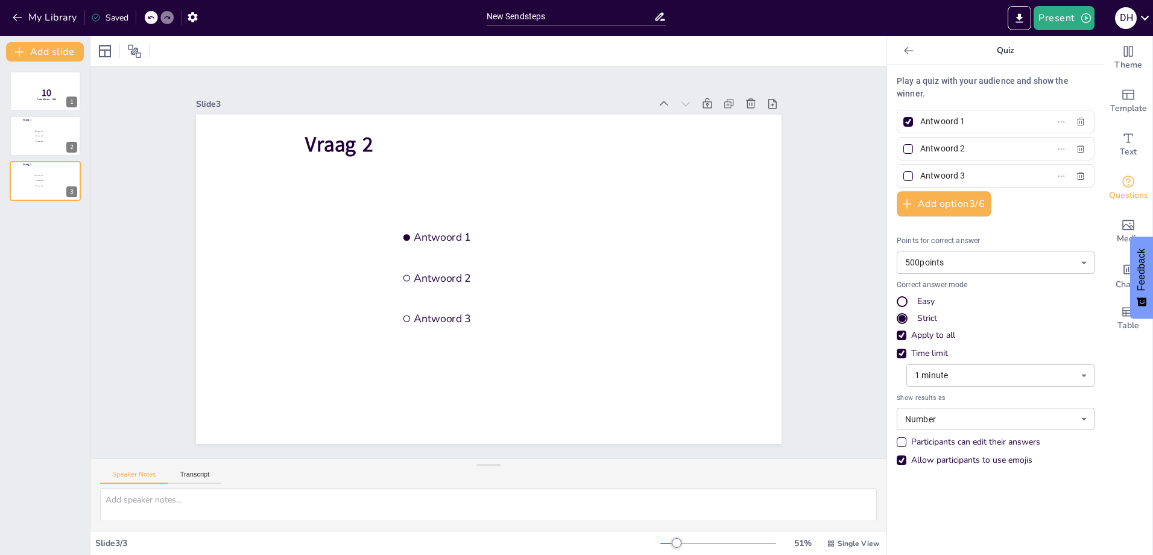
click at [904, 51] on icon at bounding box center [908, 50] width 9 height 8
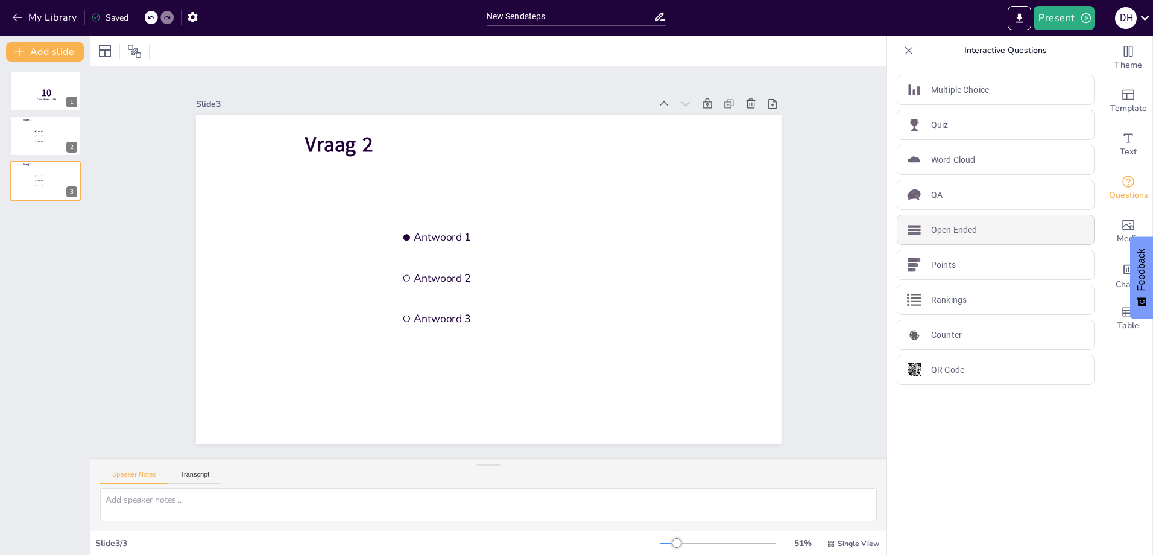
click at [950, 226] on p "Open Ended" at bounding box center [954, 230] width 46 height 13
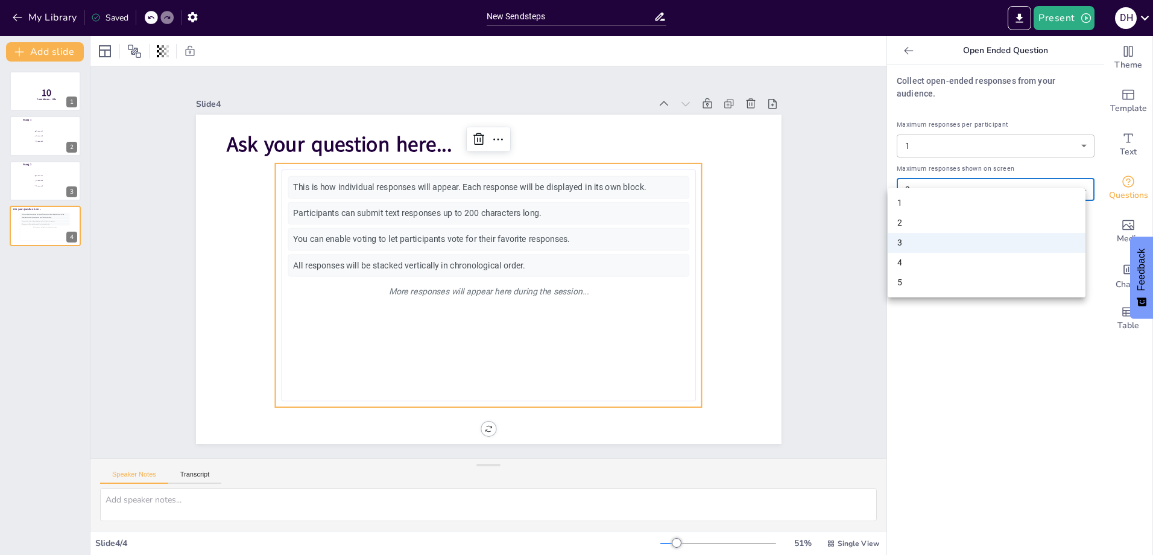
click at [958, 185] on body "My Library Saved New Sendsteps Present D H Document fonts Akatab Popular fonts …" at bounding box center [576, 277] width 1153 height 555
click at [968, 416] on div at bounding box center [576, 277] width 1153 height 555
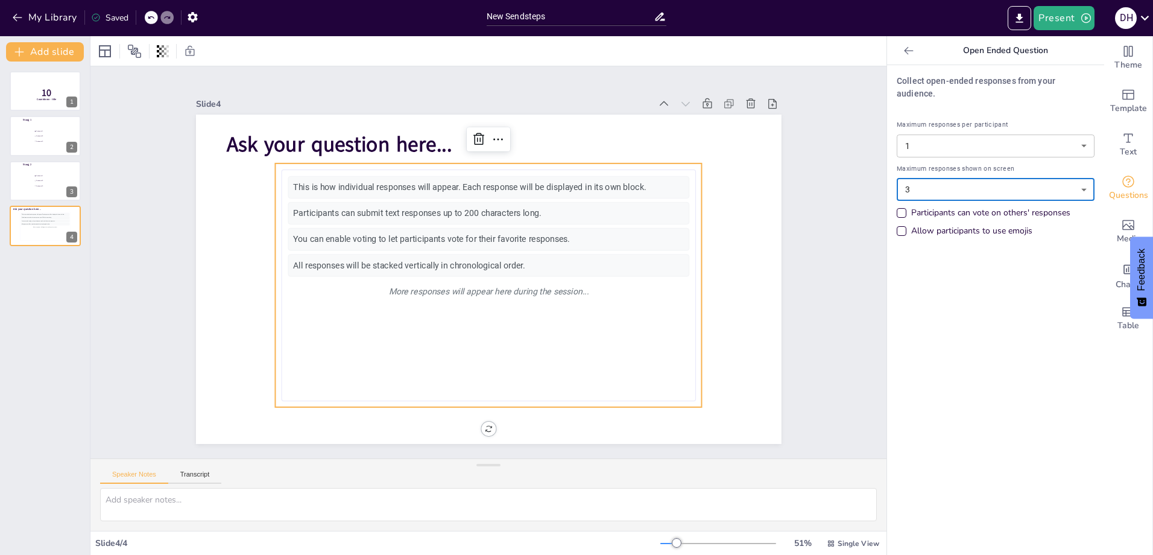
click at [933, 119] on span "Maximum responses per participant" at bounding box center [996, 124] width 198 height 10
click at [935, 144] on body "My Library Saved New Sendsteps Present D H Document fonts Akatab Popular fonts …" at bounding box center [576, 277] width 1153 height 555
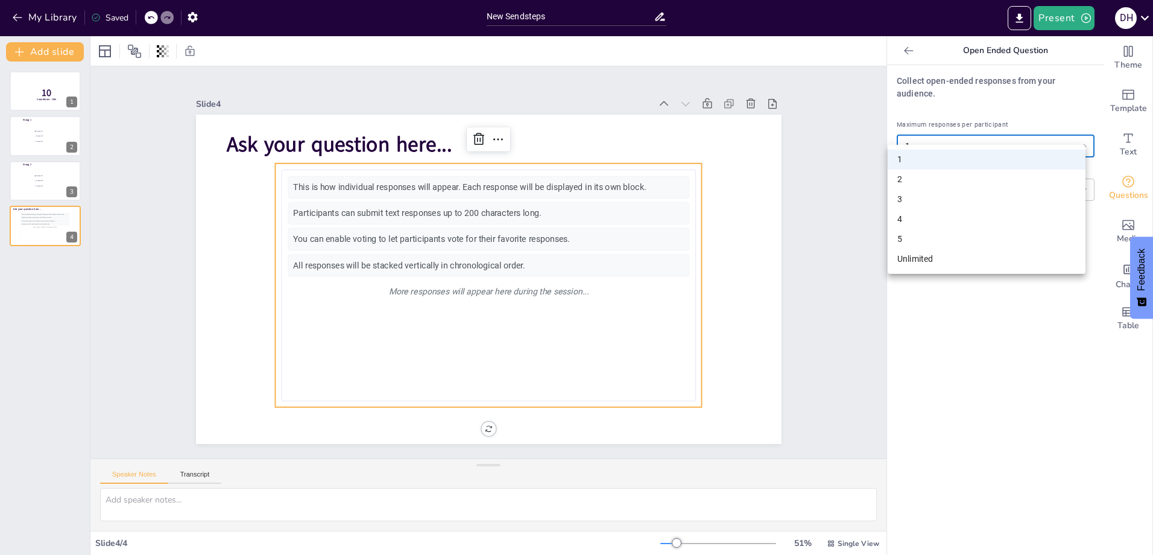
click at [918, 262] on li "Unlimited" at bounding box center [987, 259] width 198 height 20
type input "unlimited"
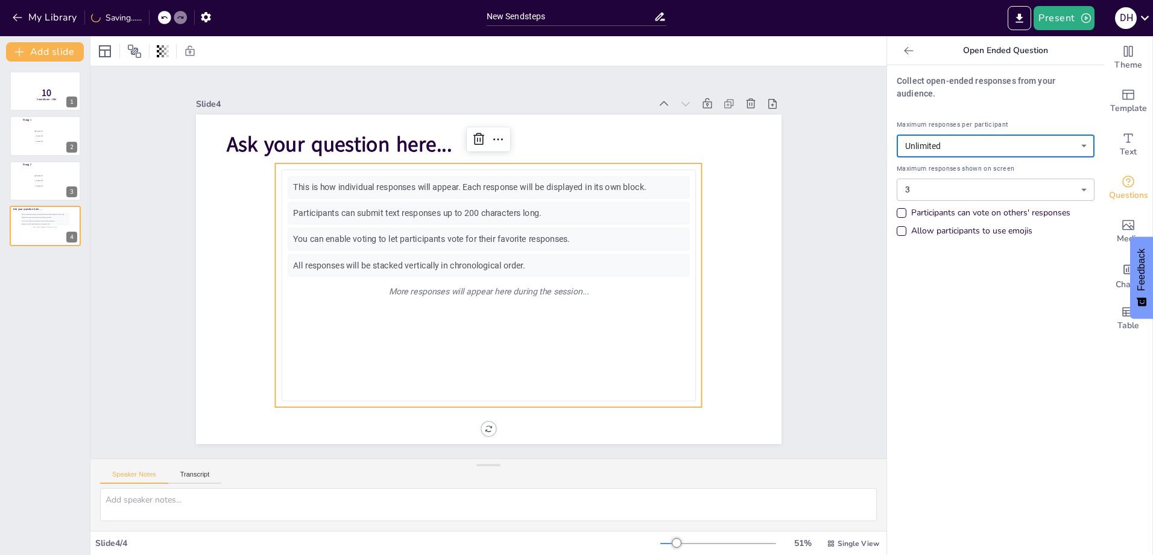
click at [973, 225] on div "Allow participants to use emojis" at bounding box center [971, 231] width 121 height 12
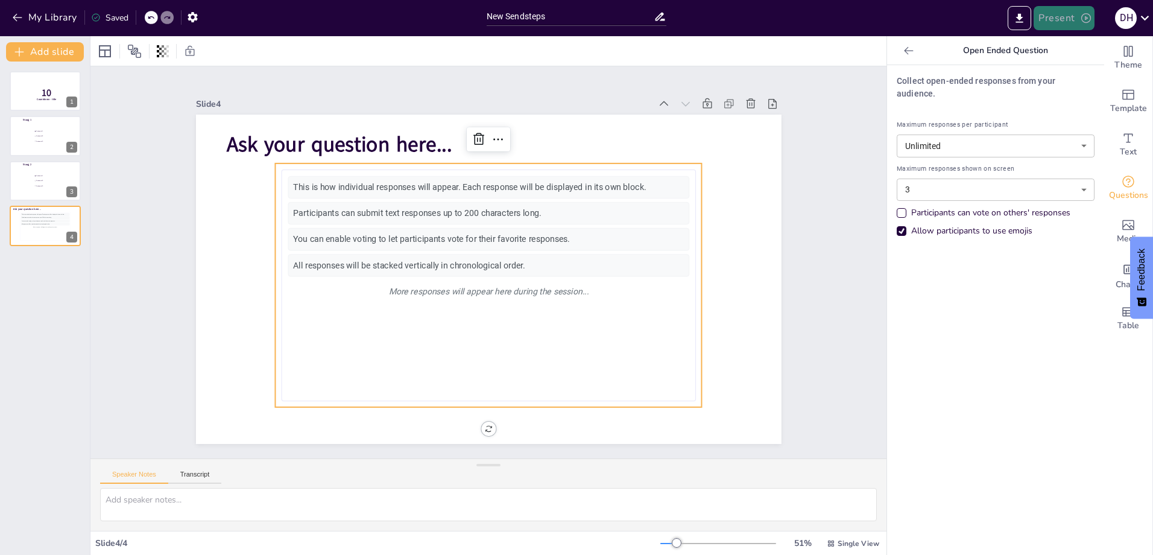
click at [1065, 23] on button "Present" at bounding box center [1064, 18] width 60 height 24
click at [1091, 73] on li "Play presentation" at bounding box center [1083, 74] width 96 height 19
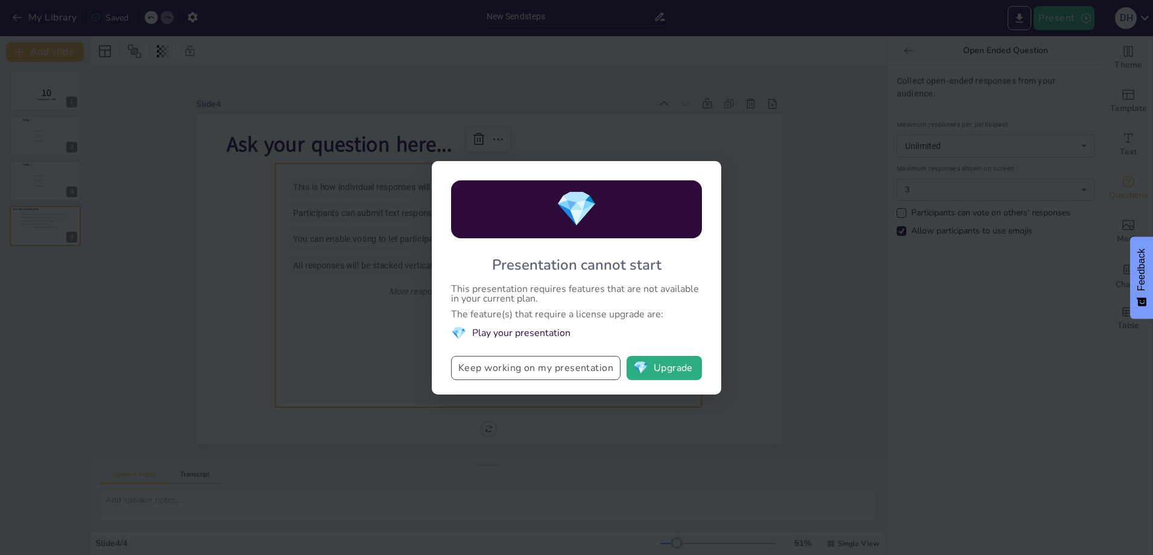
click at [613, 371] on button "Keep working on my presentation" at bounding box center [535, 368] width 169 height 24
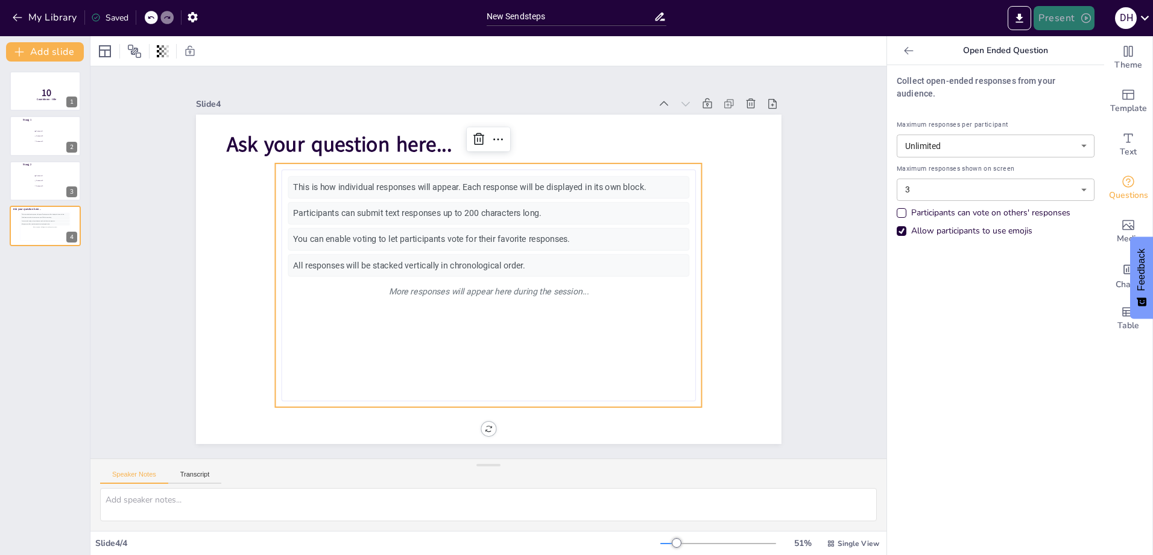
click at [1089, 20] on icon "button" at bounding box center [1086, 18] width 12 height 12
click at [1070, 49] on li "Preview presentation" at bounding box center [1083, 44] width 96 height 19
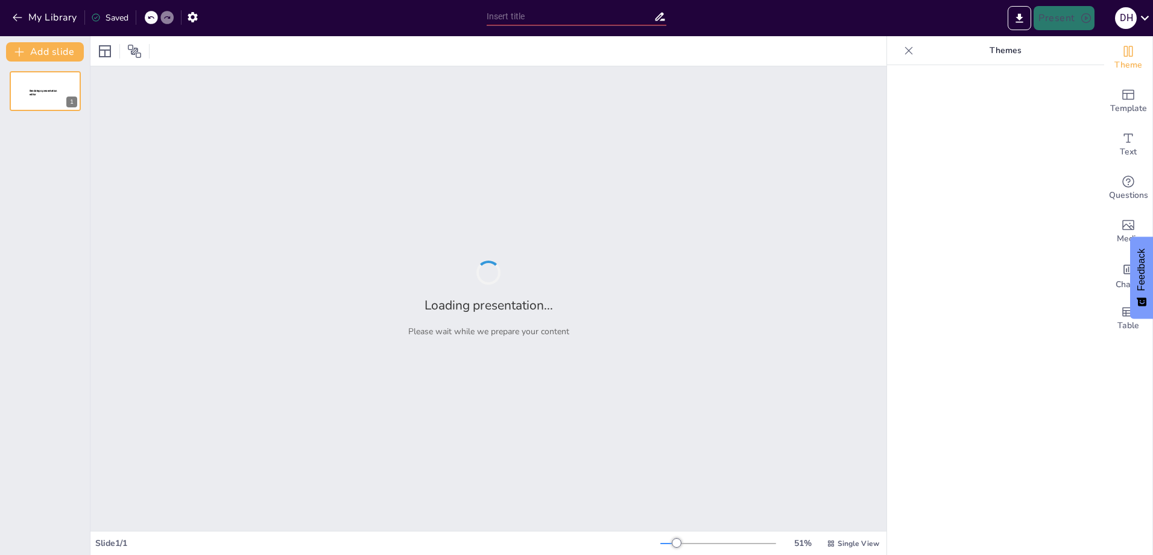
type input "New Sendsteps"
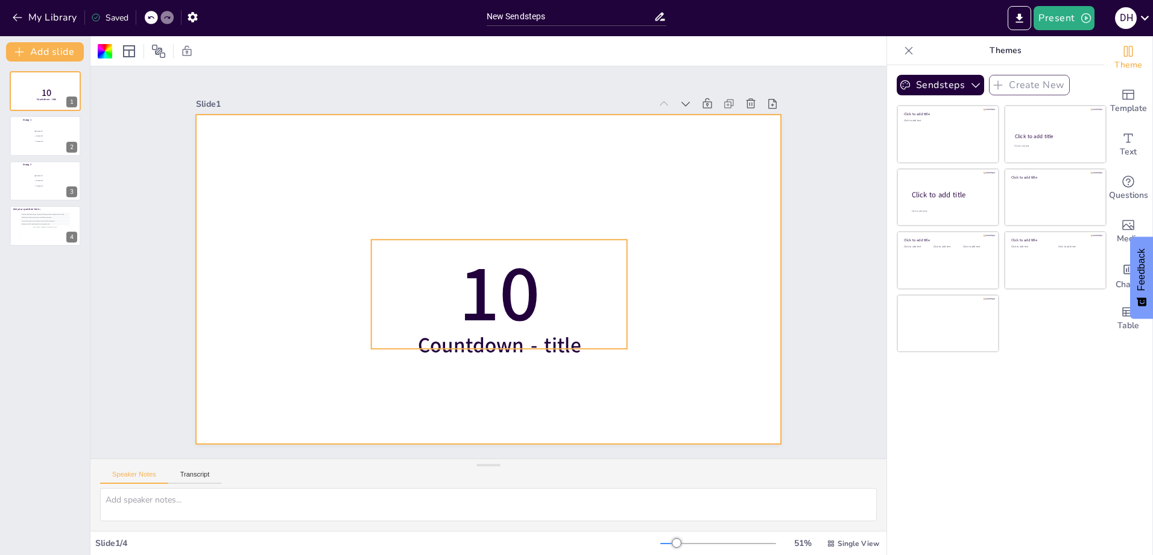
click at [543, 311] on p "10" at bounding box center [495, 295] width 266 height 136
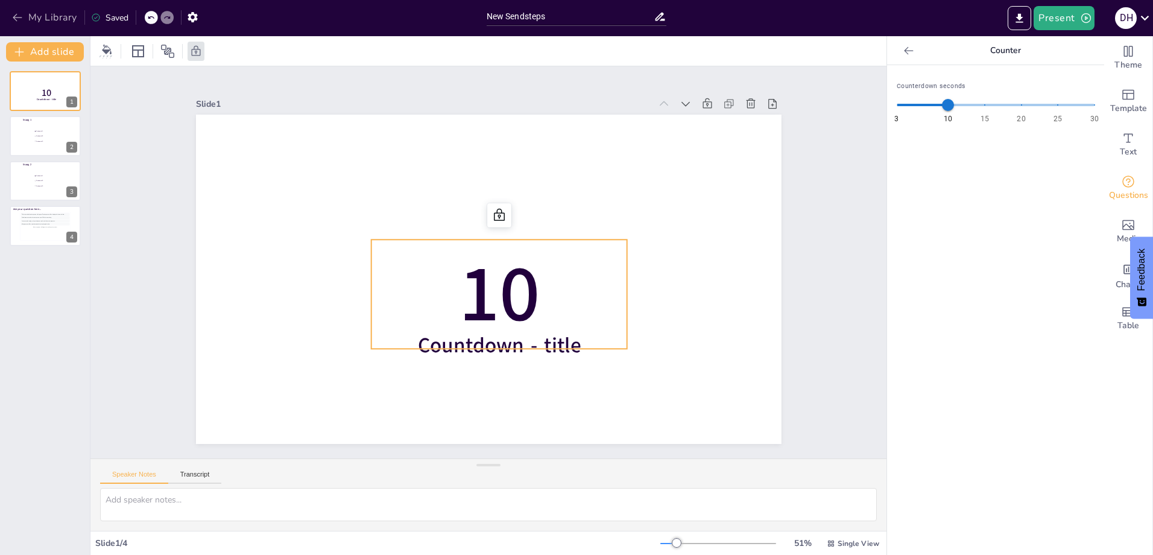
click at [36, 18] on button "My Library" at bounding box center [45, 17] width 73 height 19
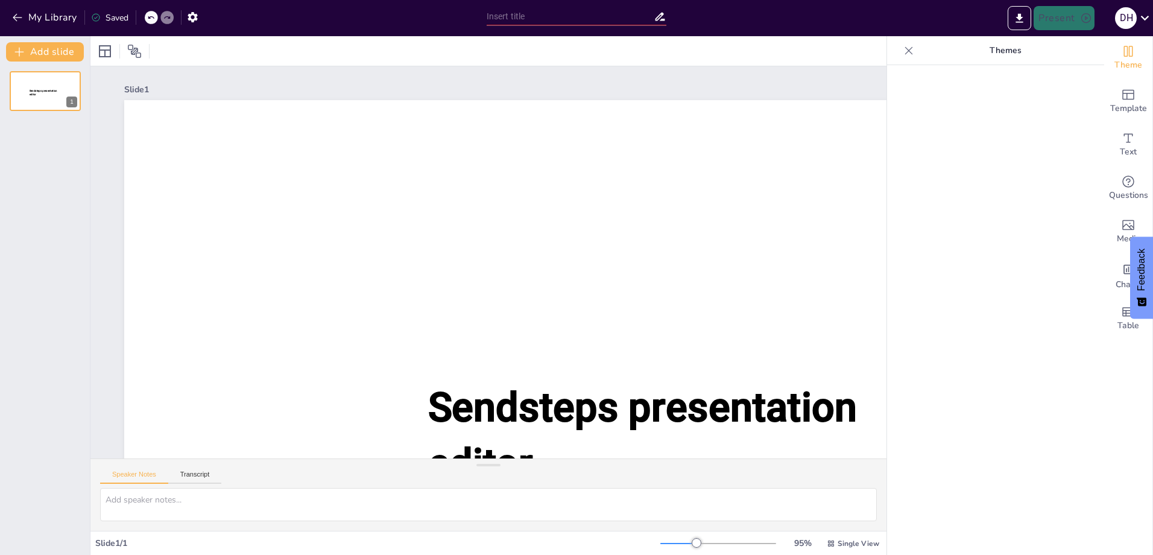
type input "New Sendsteps"
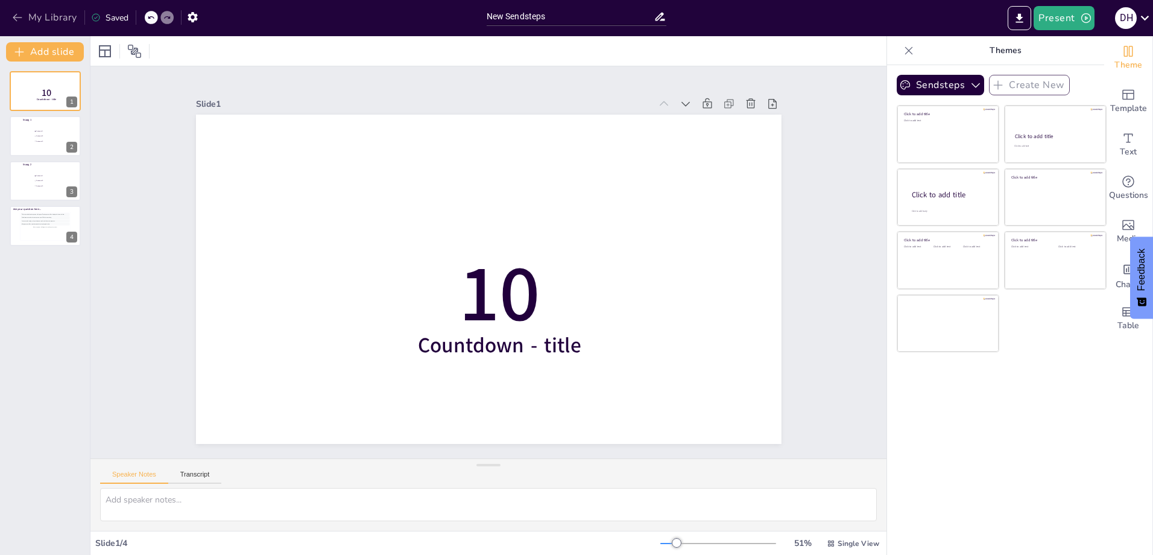
click at [49, 15] on button "My Library" at bounding box center [45, 17] width 73 height 19
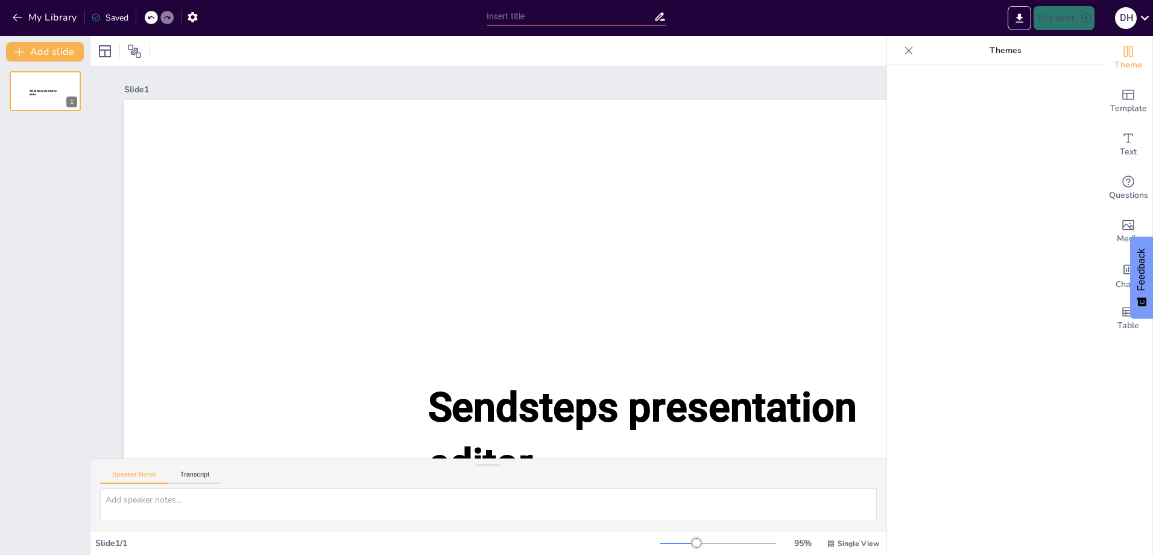
type input "New Sendsteps"
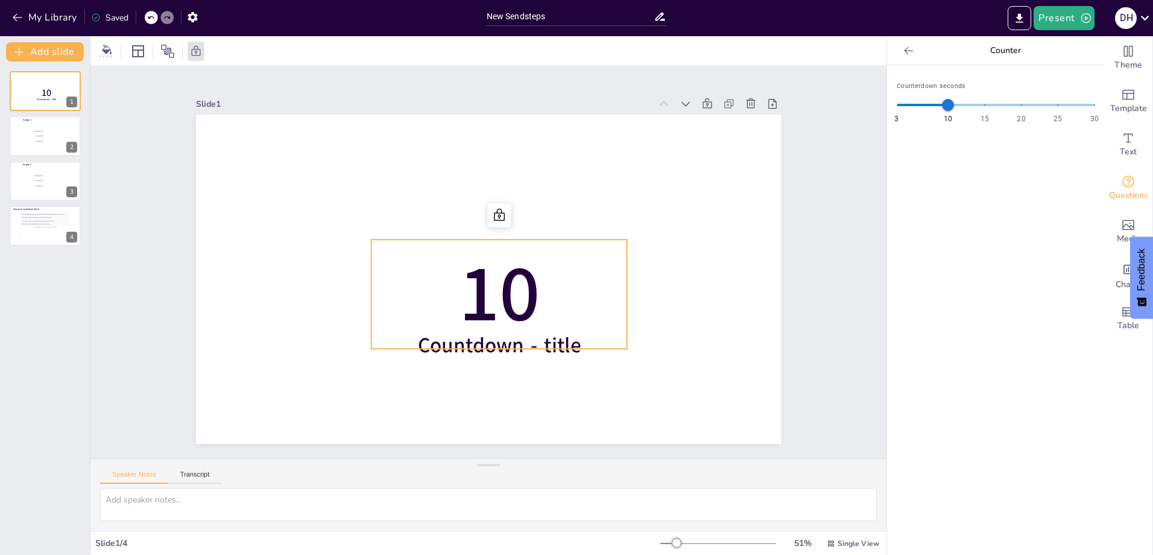
click at [528, 307] on span "10" at bounding box center [498, 294] width 81 height 107
click at [502, 291] on span "10" at bounding box center [498, 294] width 81 height 107
click at [502, 319] on span "10" at bounding box center [498, 294] width 81 height 107
click at [514, 305] on span "10" at bounding box center [498, 294] width 81 height 107
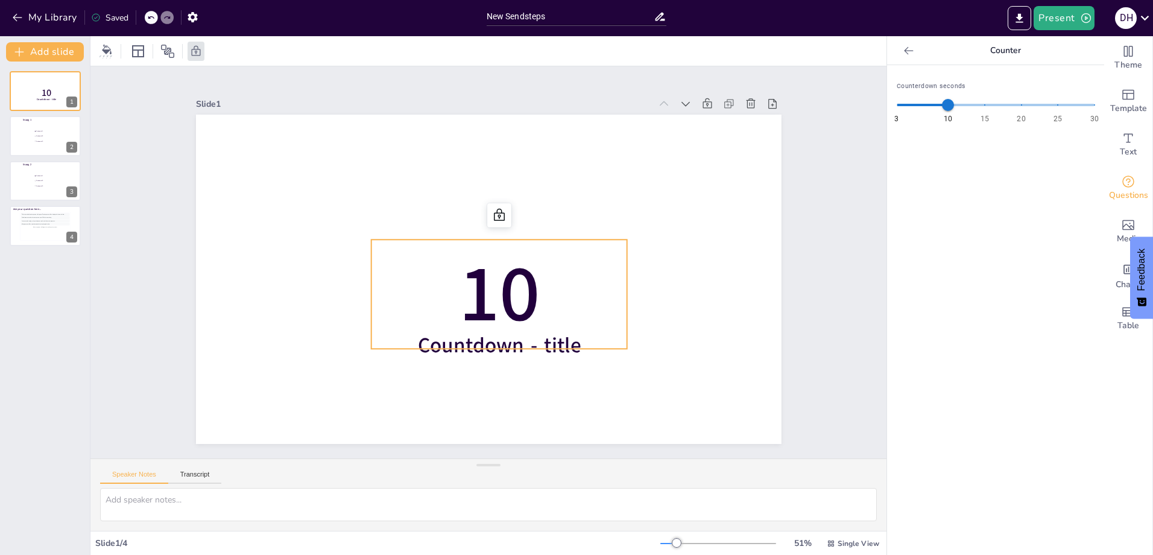
click at [514, 305] on span "10" at bounding box center [498, 294] width 81 height 107
click at [523, 345] on span "Countdown - title" at bounding box center [498, 345] width 163 height 28
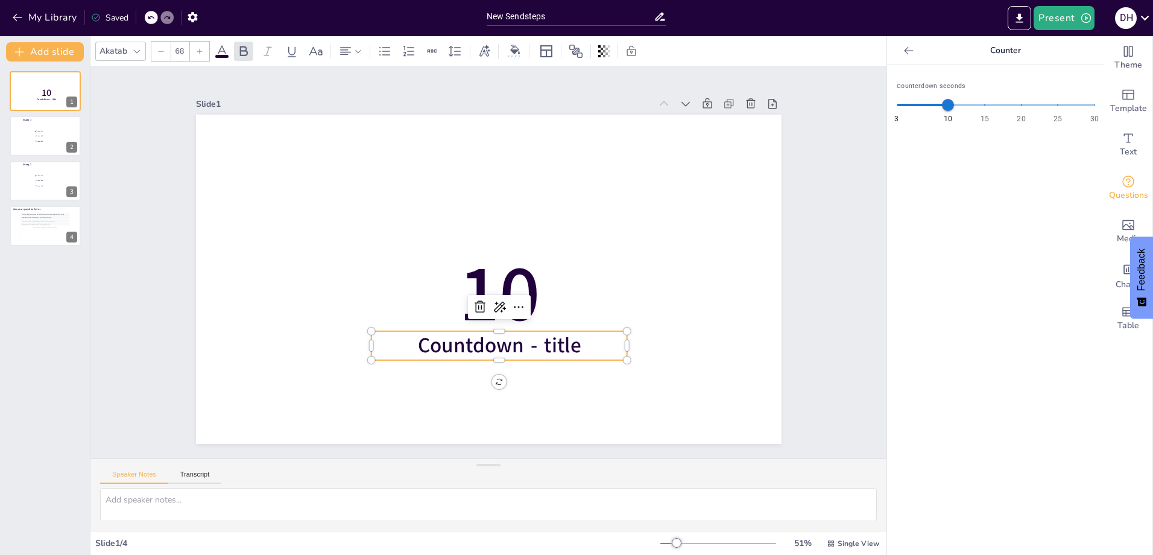
click at [523, 345] on span "Countdown - title" at bounding box center [498, 345] width 163 height 28
click at [68, 54] on button "Add slide" at bounding box center [45, 51] width 78 height 19
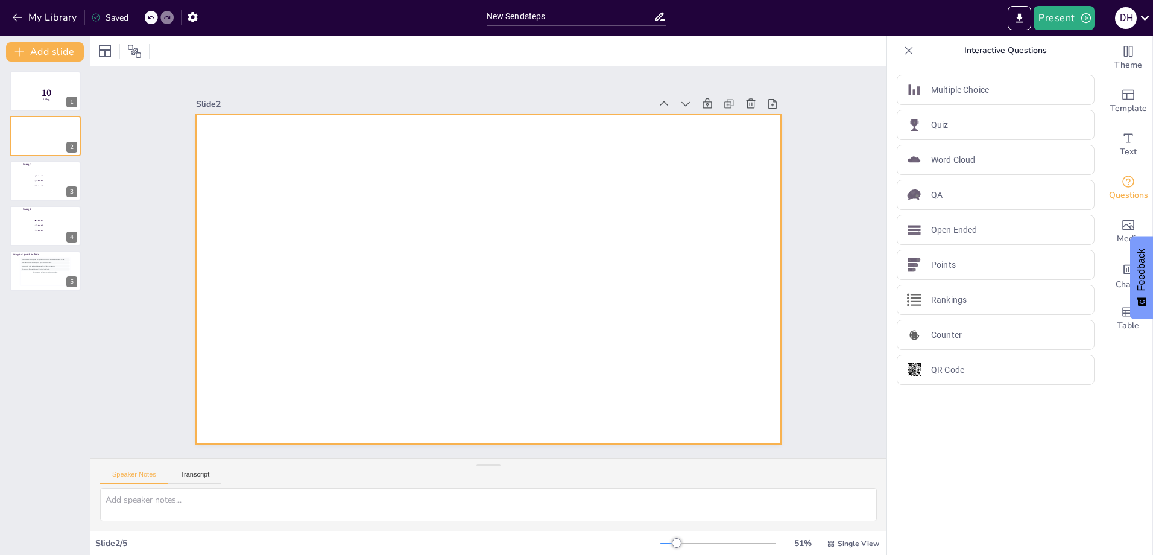
click at [215, 172] on div at bounding box center [489, 279] width 586 height 329
click at [330, 261] on div at bounding box center [489, 279] width 586 height 329
click at [1127, 124] on div "Text" at bounding box center [1128, 144] width 48 height 43
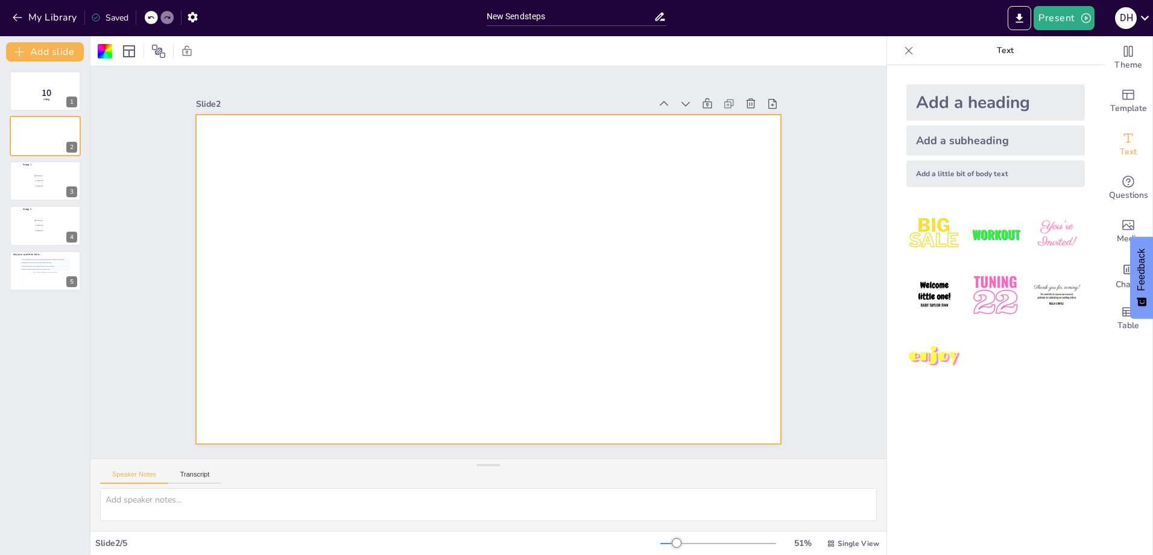
click at [997, 95] on div "Add a heading" at bounding box center [995, 102] width 179 height 36
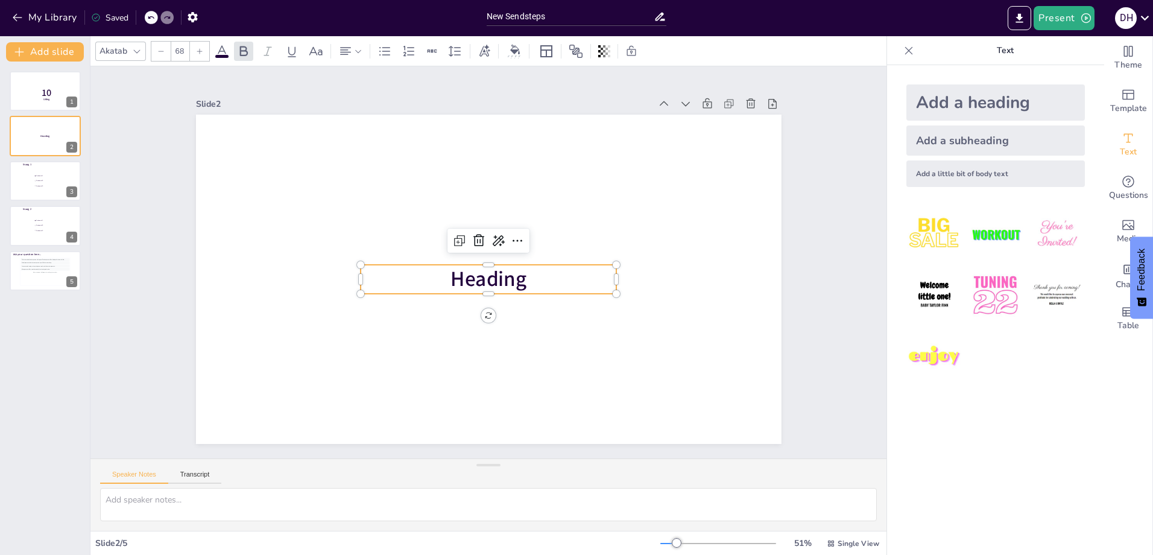
click at [495, 276] on span "Heading" at bounding box center [488, 279] width 76 height 28
click at [526, 273] on p "Heading" at bounding box center [489, 279] width 256 height 29
click at [525, 273] on p "Heading" at bounding box center [489, 279] width 256 height 29
drag, startPoint x: 515, startPoint y: 274, endPoint x: 440, endPoint y: 286, distance: 75.7
click at [440, 286] on p "Heading" at bounding box center [489, 279] width 256 height 29
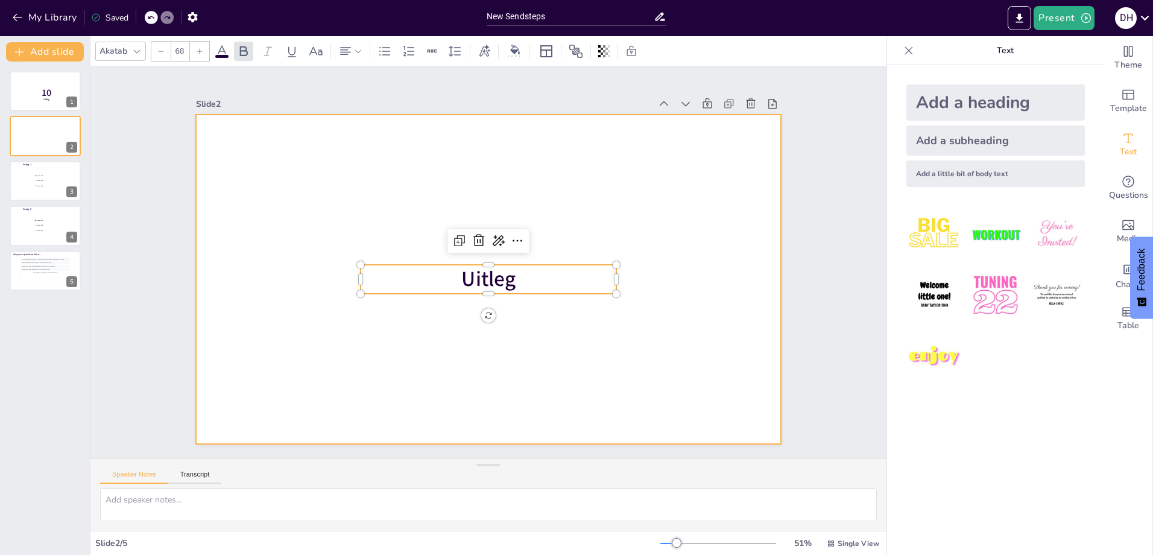
click at [656, 289] on div at bounding box center [489, 279] width 586 height 329
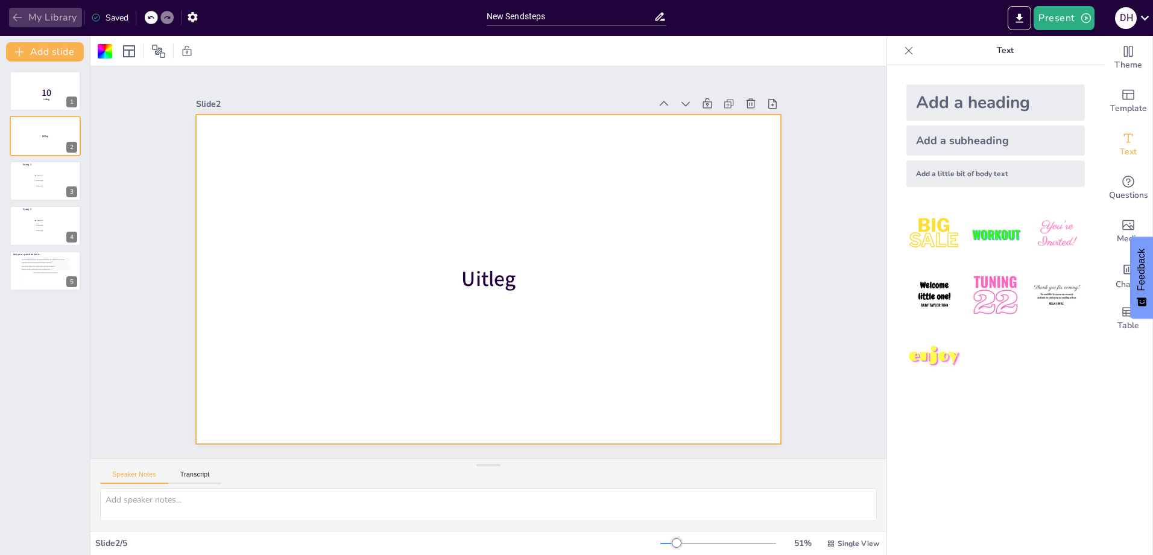
click at [13, 12] on icon "button" at bounding box center [17, 17] width 12 height 12
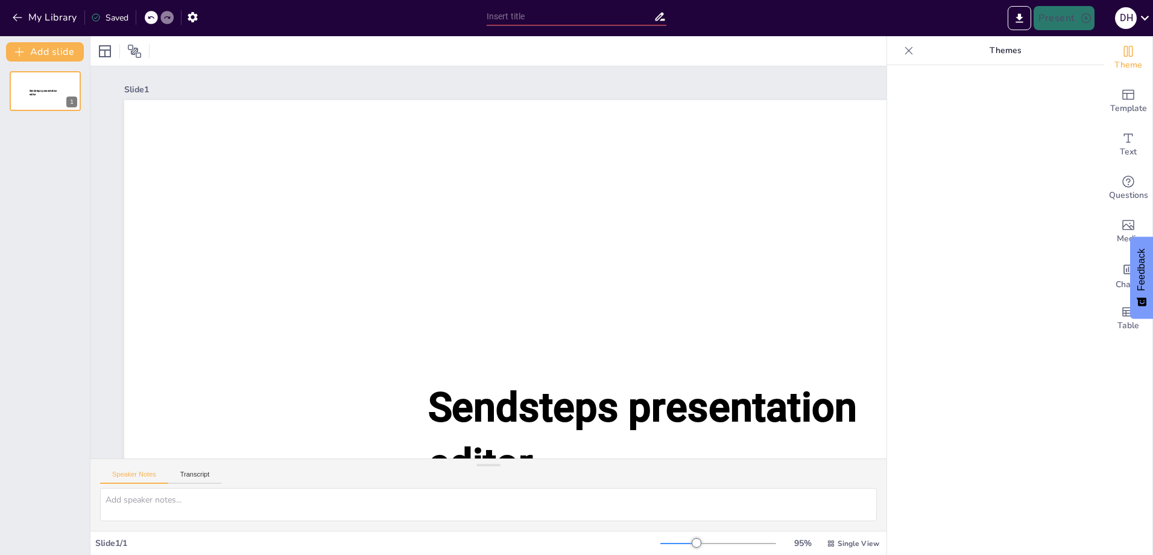
type input "New Sendsteps"
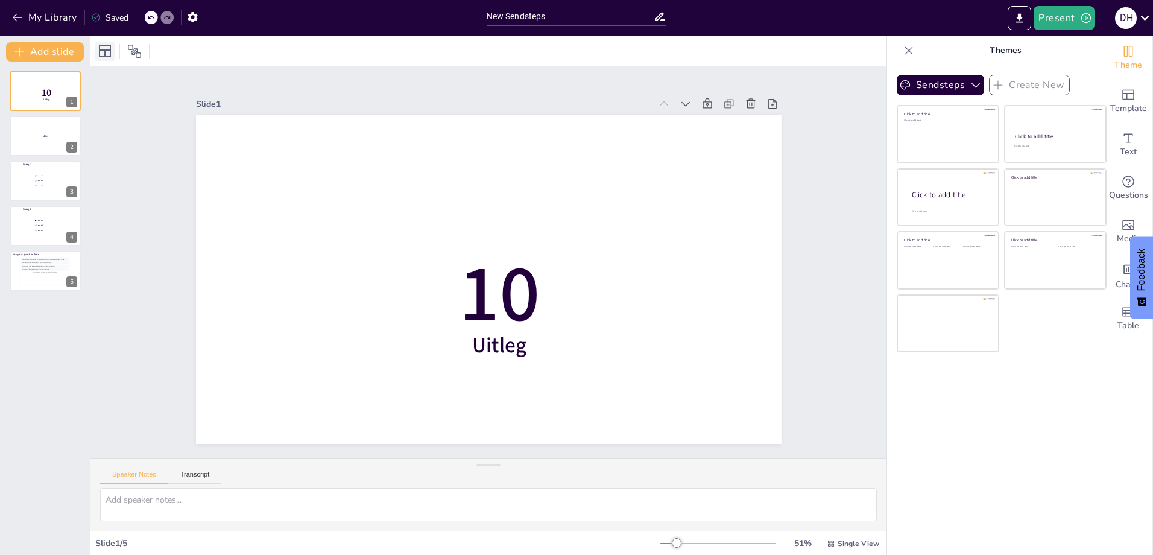
click at [106, 54] on icon at bounding box center [105, 51] width 14 height 14
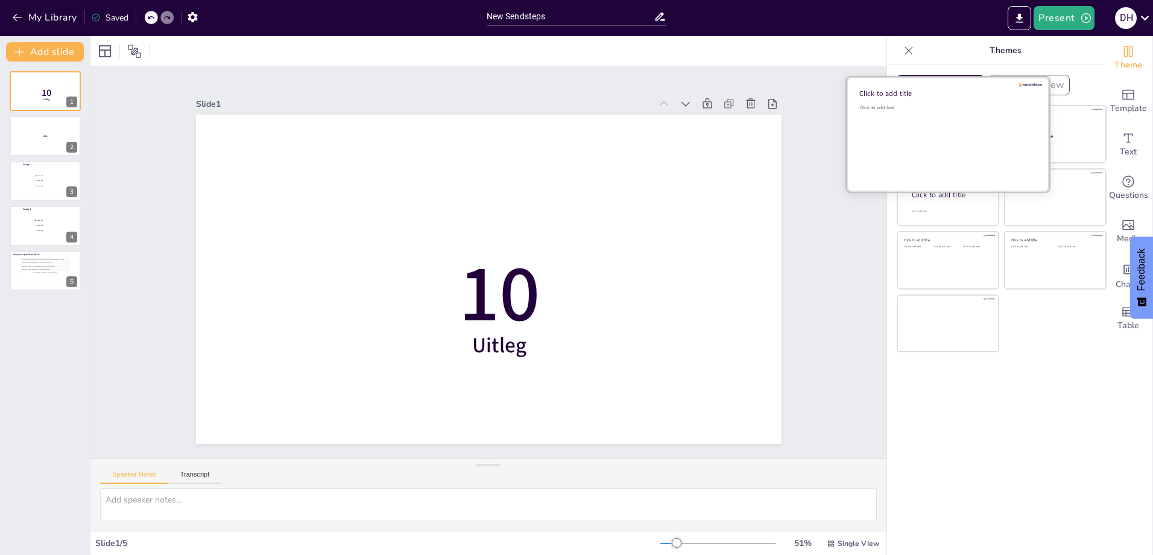
click at [946, 119] on div "Click to add text" at bounding box center [946, 141] width 172 height 75
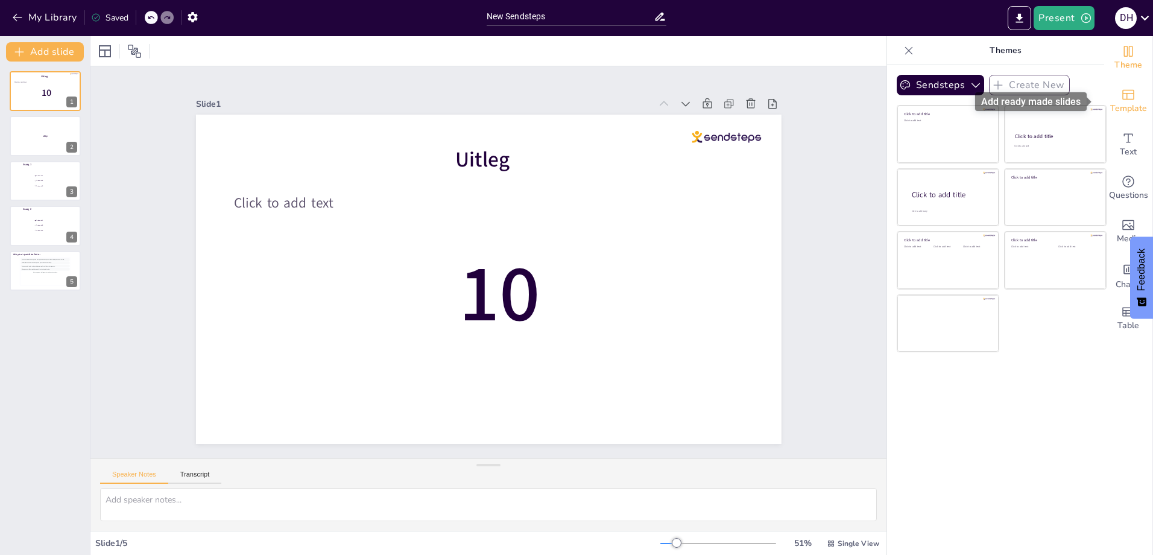
click at [1121, 95] on icon "Add ready made slides" at bounding box center [1128, 94] width 14 height 14
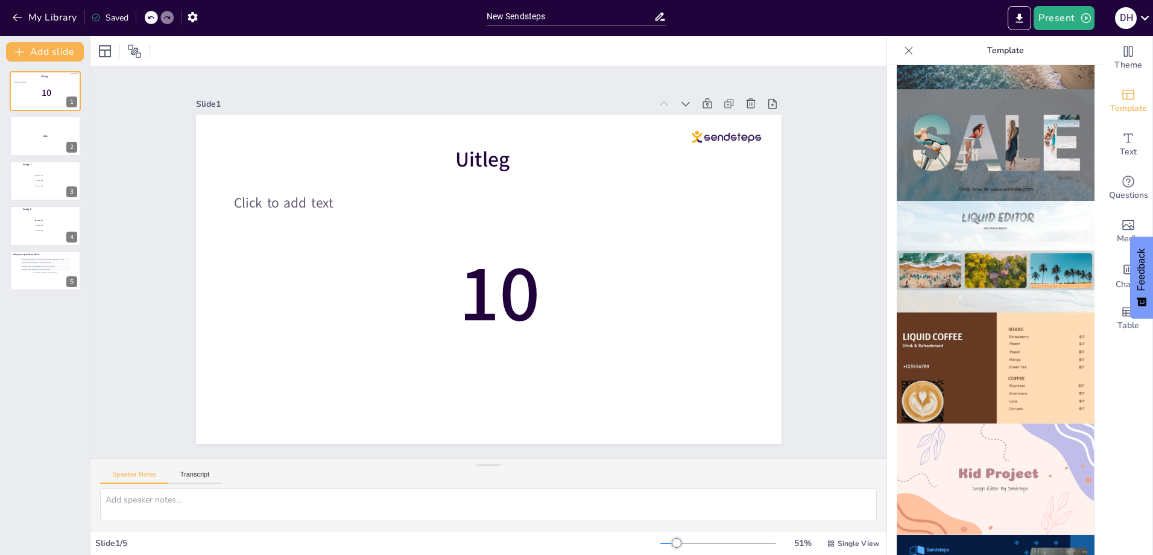
scroll to position [302, 0]
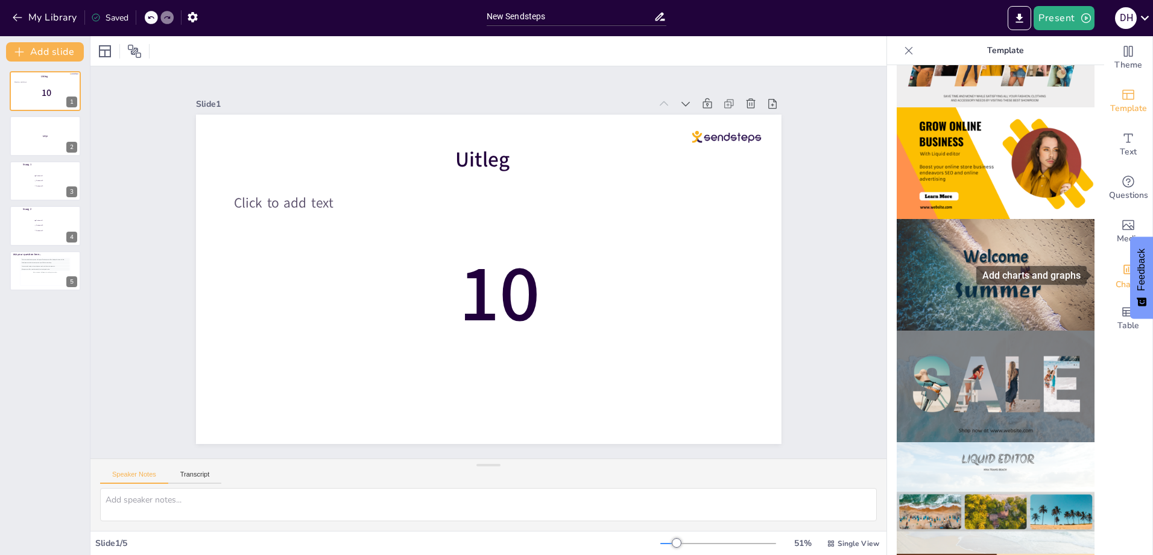
click at [1109, 265] on div "Charts" at bounding box center [1128, 274] width 48 height 43
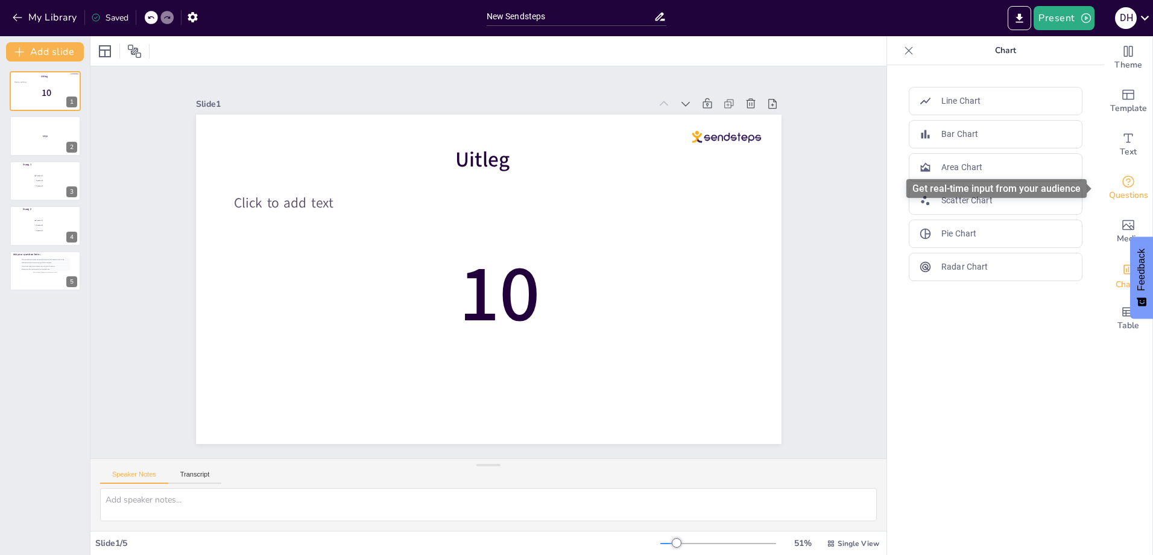
click at [1122, 186] on icon "Get real-time input from your audience" at bounding box center [1128, 181] width 12 height 12
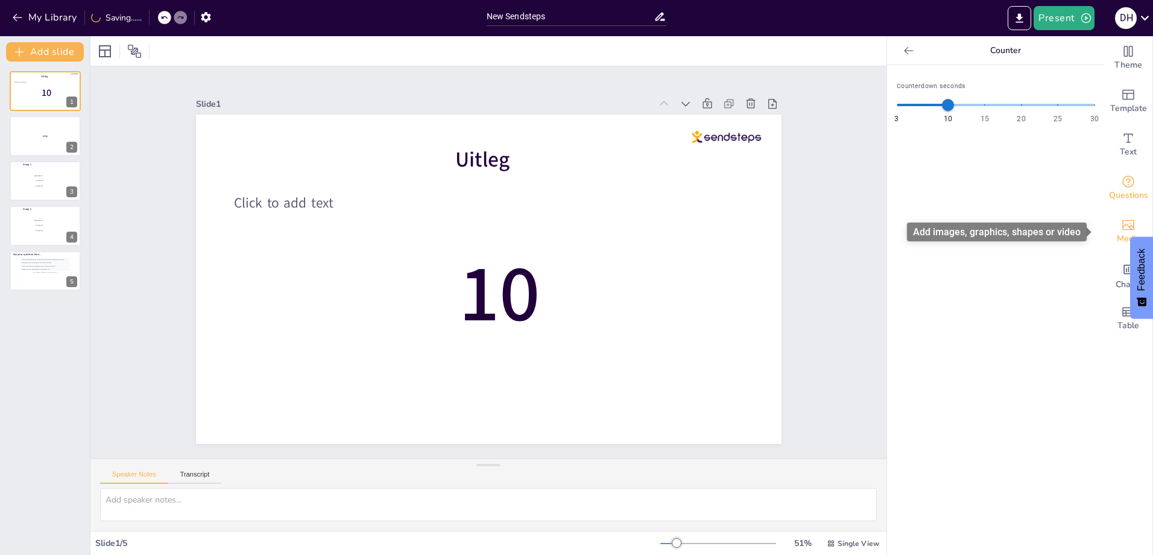
click at [1121, 226] on icon "Add images, graphics, shapes or video" at bounding box center [1128, 225] width 14 height 14
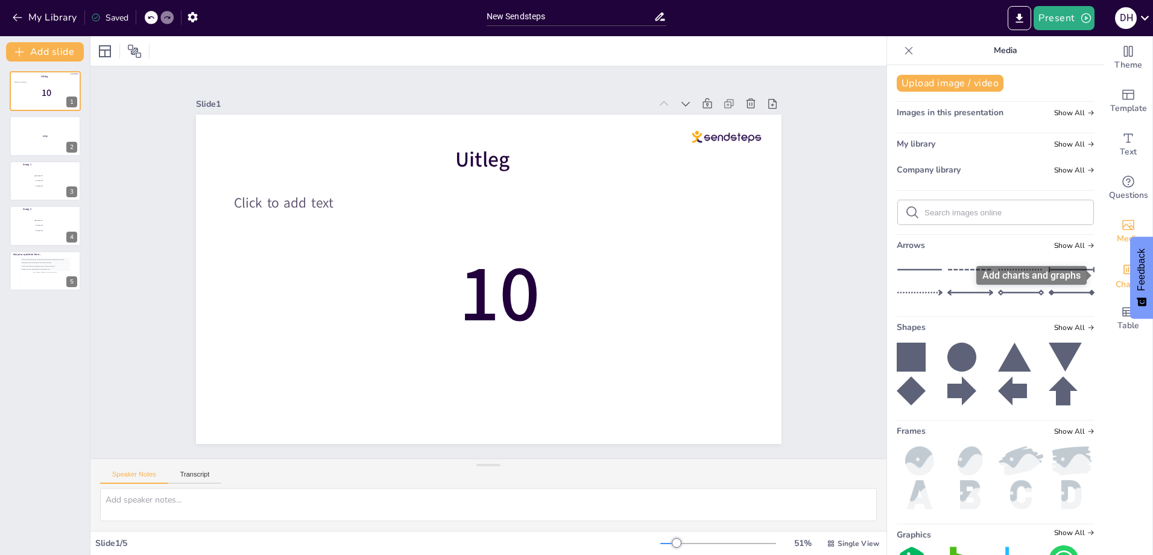
click at [1106, 264] on div "Charts" at bounding box center [1128, 274] width 48 height 43
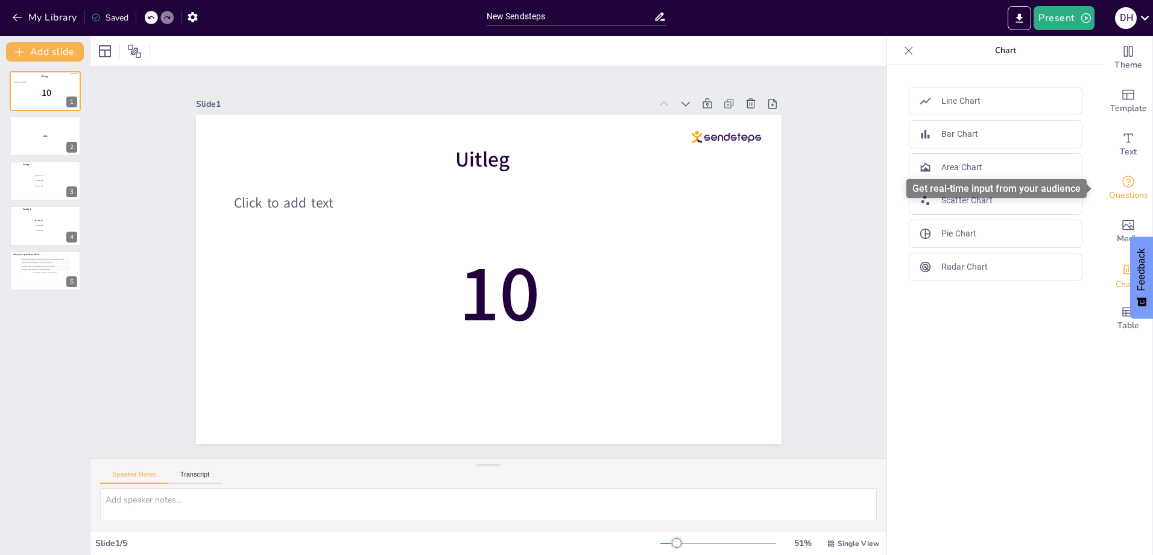
click at [1125, 194] on span "Questions" at bounding box center [1128, 195] width 39 height 13
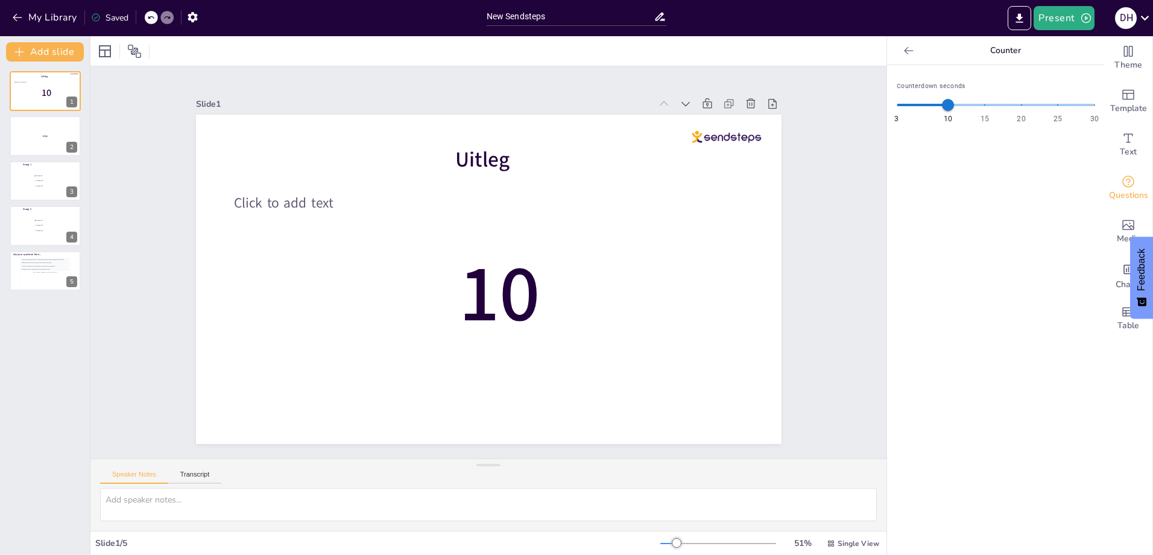
click at [904, 51] on icon at bounding box center [908, 50] width 9 height 8
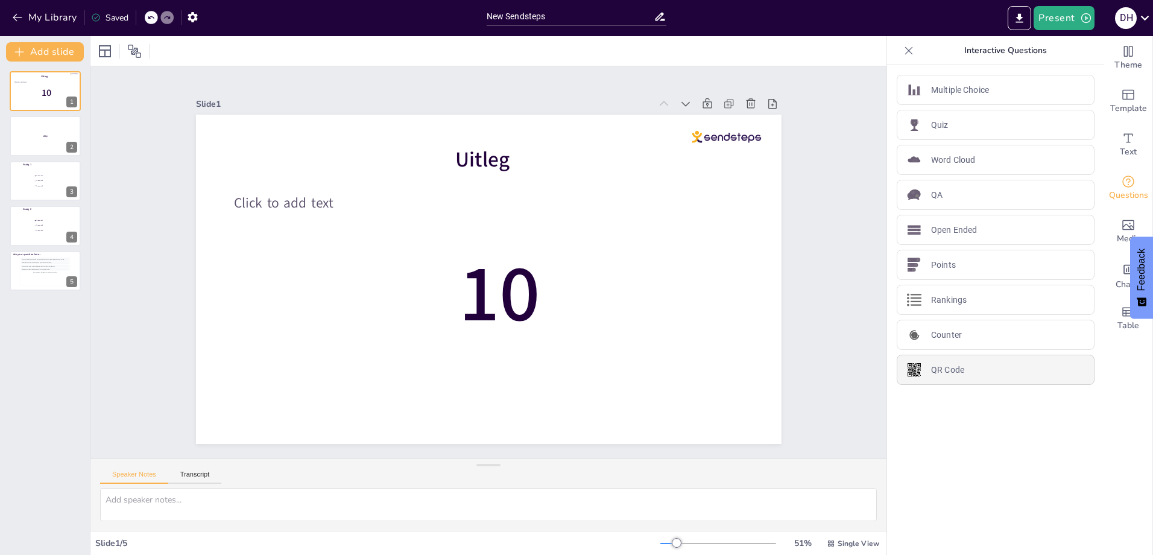
click at [907, 370] on img at bounding box center [914, 369] width 14 height 14
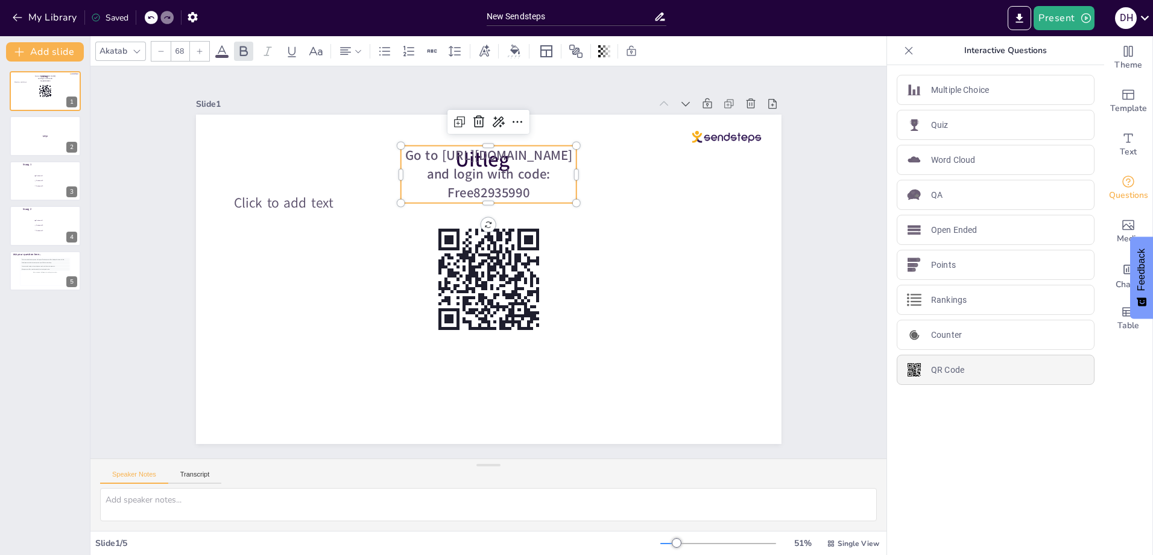
type input "44"
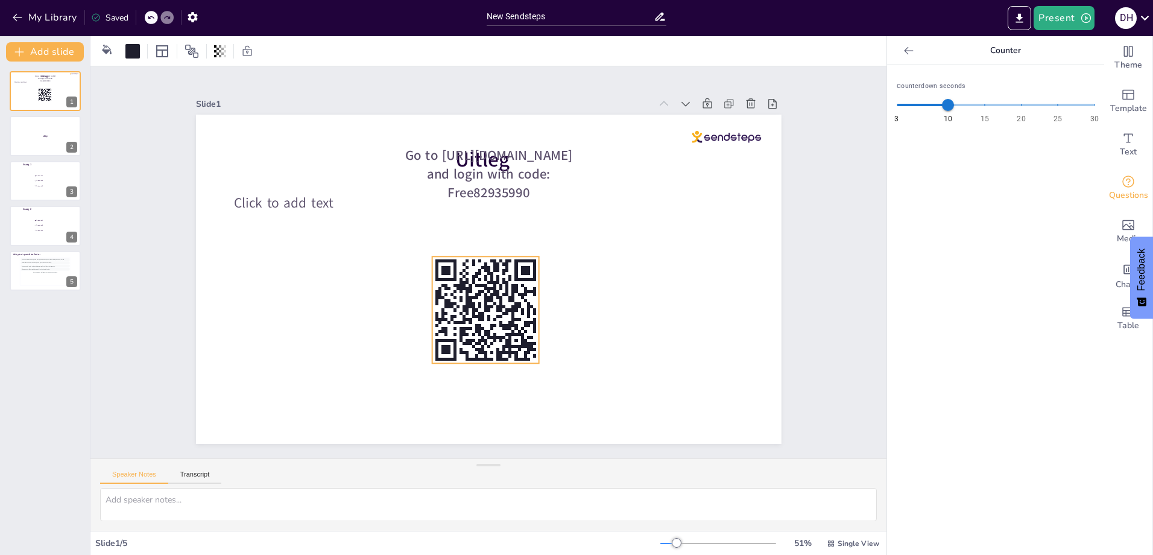
drag, startPoint x: 527, startPoint y: 286, endPoint x: 524, endPoint y: 317, distance: 30.9
click at [533, 318] on rect at bounding box center [534, 325] width 3 height 15
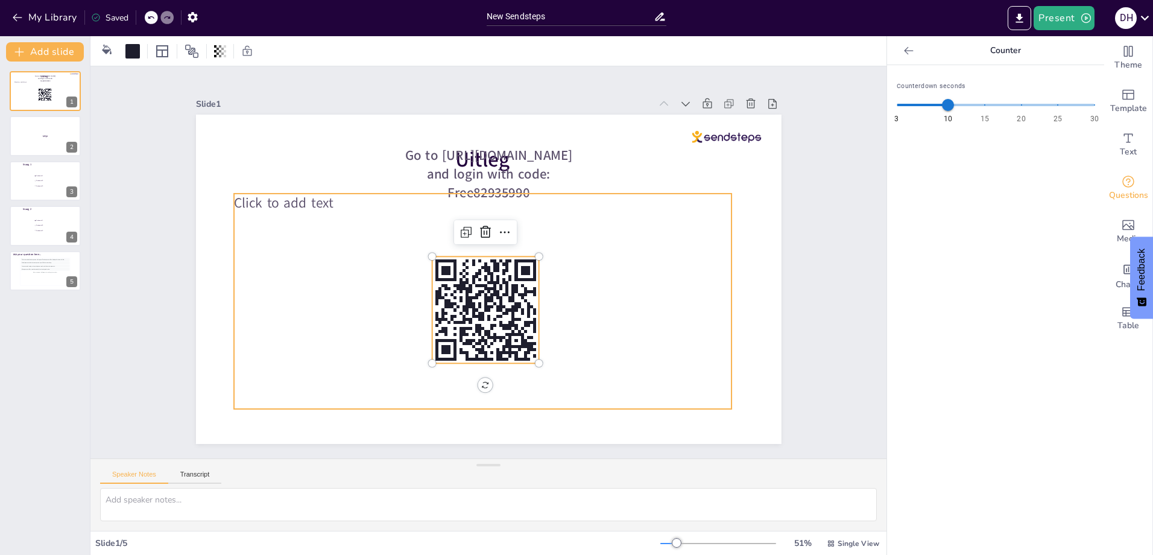
click at [575, 327] on div "Click to add text" at bounding box center [483, 301] width 498 height 215
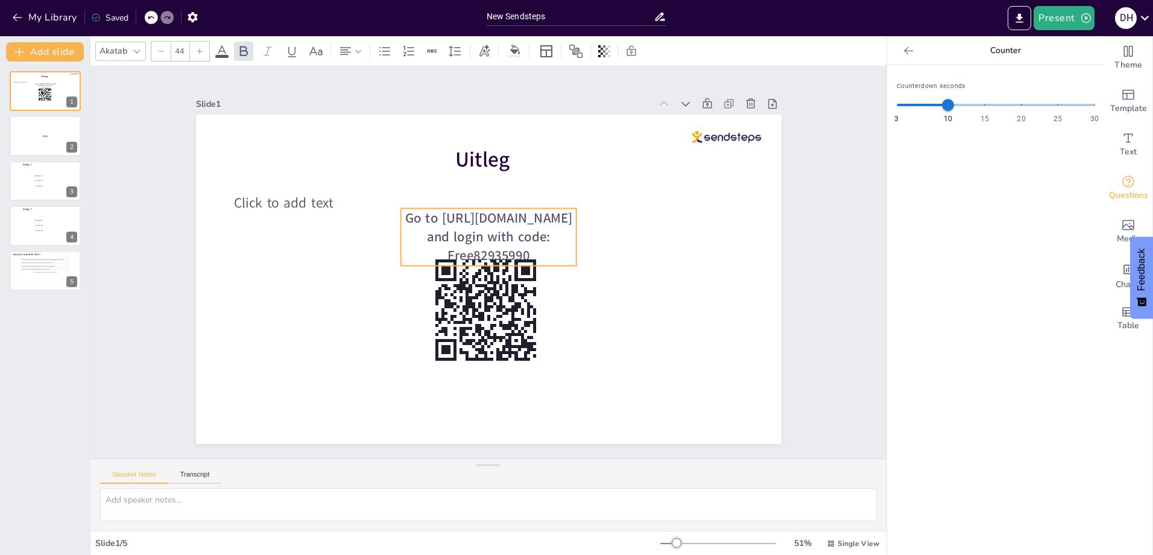
drag, startPoint x: 530, startPoint y: 153, endPoint x: 531, endPoint y: 204, distance: 51.3
click at [530, 212] on span "Go to [URL][DOMAIN_NAME] and login with code: Free82935990" at bounding box center [489, 237] width 168 height 56
click at [532, 204] on span "Go to [URL][DOMAIN_NAME] and login with code: Free82935990" at bounding box center [489, 232] width 168 height 56
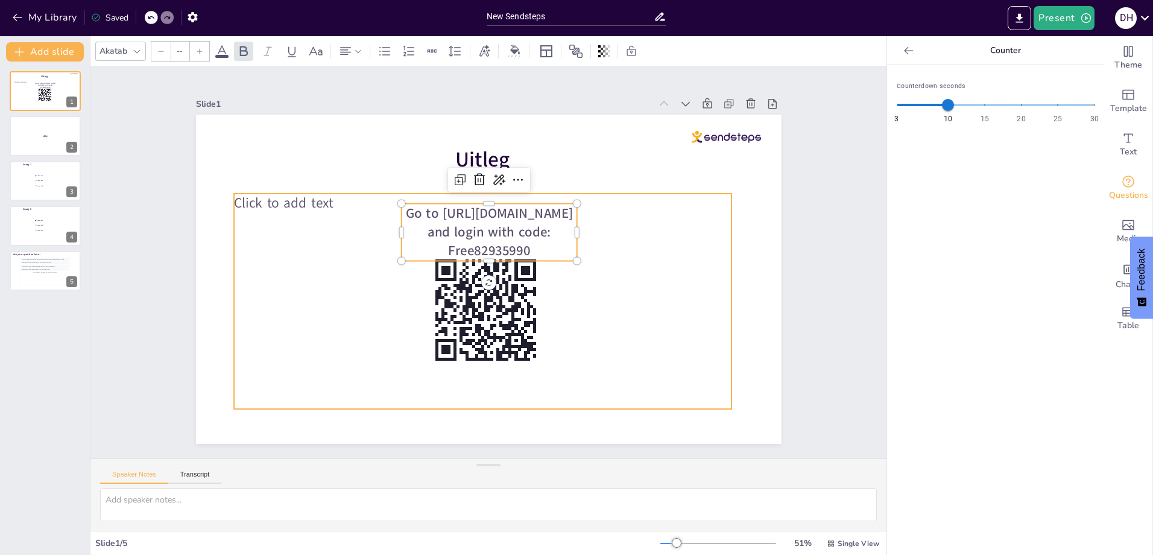
type input "45"
click at [579, 276] on div "Click to add text" at bounding box center [483, 301] width 498 height 215
click at [19, 14] on icon "button" at bounding box center [17, 17] width 12 height 12
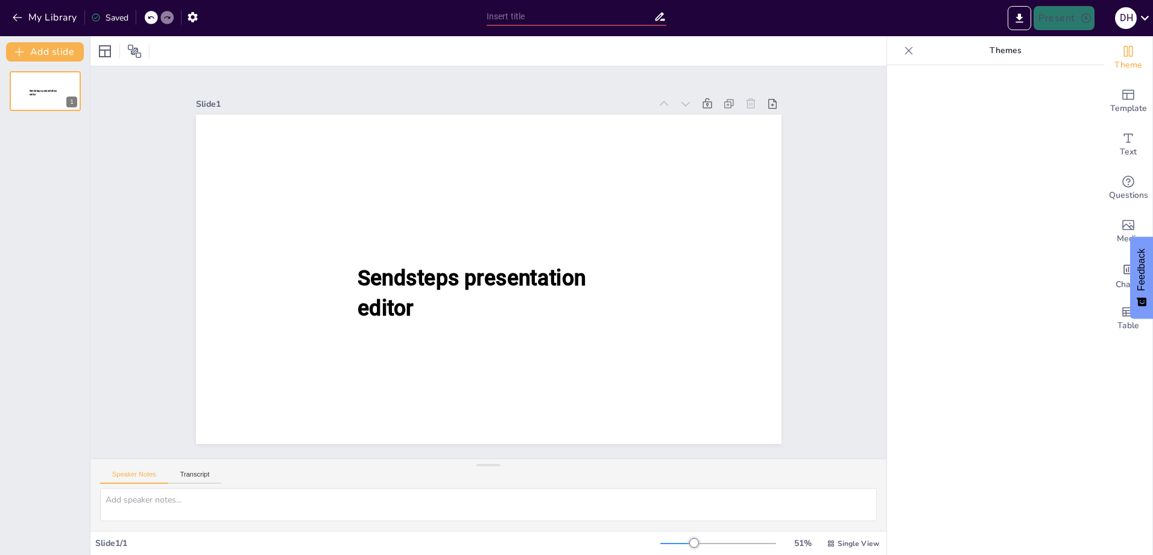
type input "New Sendsteps"
